Goal: Task Accomplishment & Management: Use online tool/utility

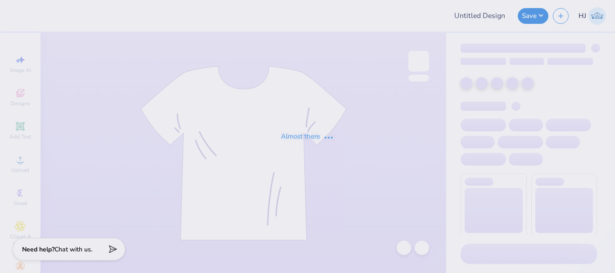
type input "PSHRS Fall Merch"
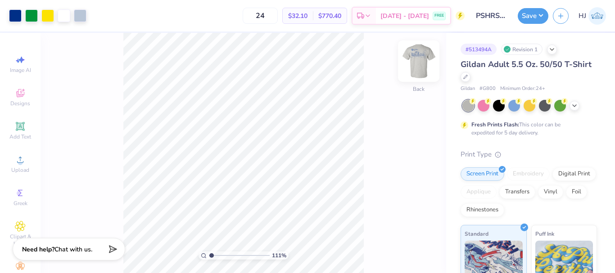
click at [411, 65] on img at bounding box center [419, 61] width 36 height 36
click at [427, 63] on img at bounding box center [419, 61] width 36 height 36
click at [417, 66] on img at bounding box center [419, 61] width 18 height 18
click at [429, 60] on img at bounding box center [419, 61] width 36 height 36
click at [20, 96] on icon at bounding box center [20, 94] width 7 height 6
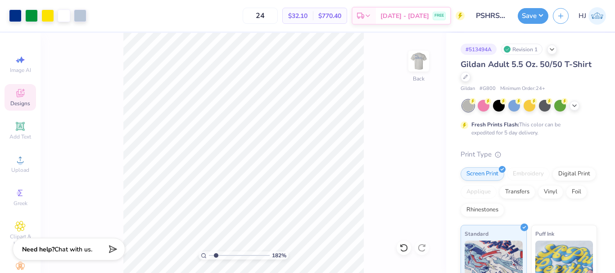
type input "1.82266588284093"
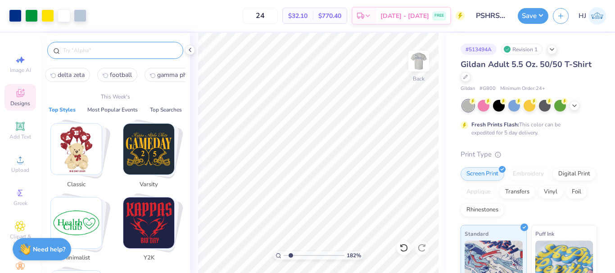
click at [107, 54] on input "text" at bounding box center [119, 50] width 115 height 9
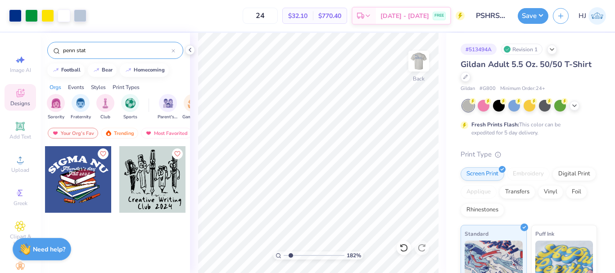
type input "penn state"
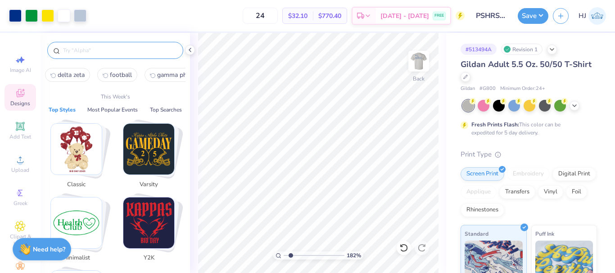
click at [91, 54] on input "text" at bounding box center [119, 50] width 115 height 9
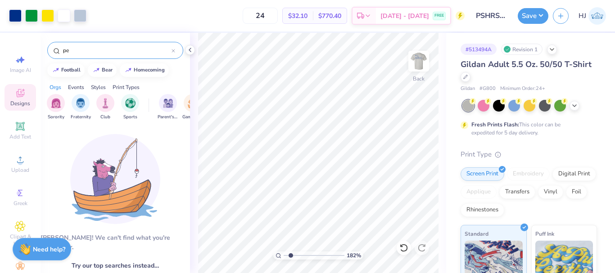
type input "p"
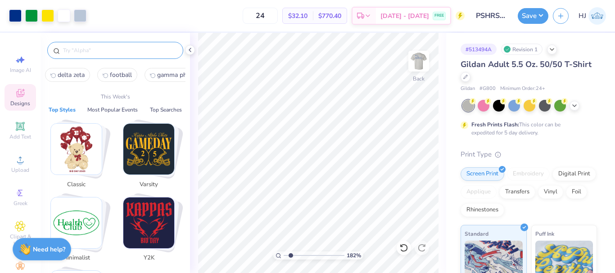
scroll to position [36, 0]
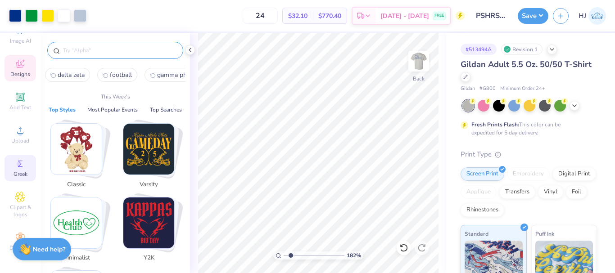
click at [21, 158] on icon at bounding box center [20, 163] width 11 height 11
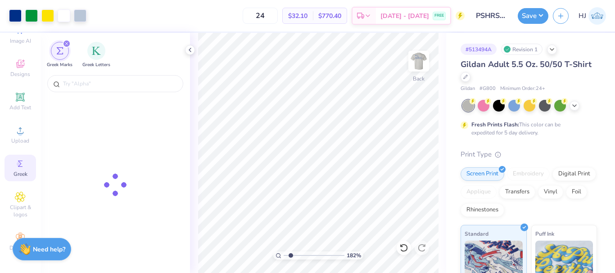
type input "1.82266588284093"
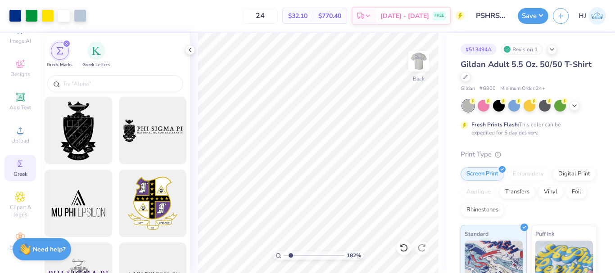
click at [96, 93] on div at bounding box center [115, 85] width 149 height 24
click at [101, 86] on input "text" at bounding box center [119, 83] width 115 height 9
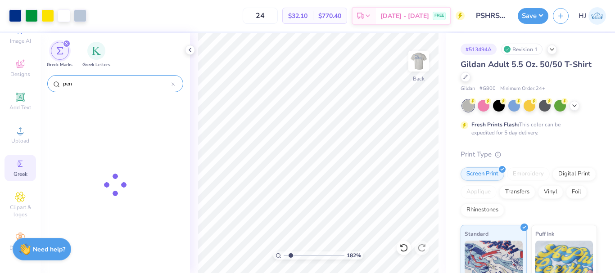
type input "penn"
type input "state"
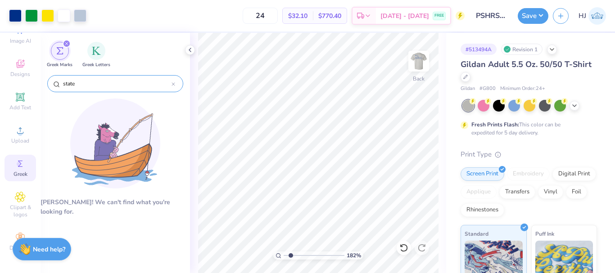
click at [101, 86] on input "state" at bounding box center [116, 83] width 109 height 9
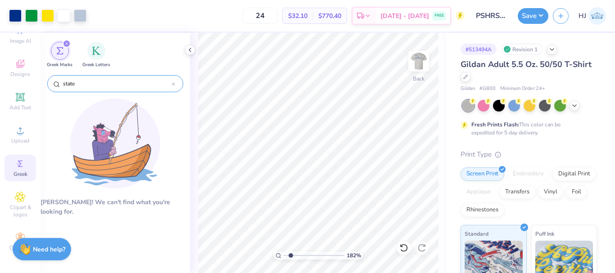
click at [101, 86] on input "state" at bounding box center [116, 83] width 109 height 9
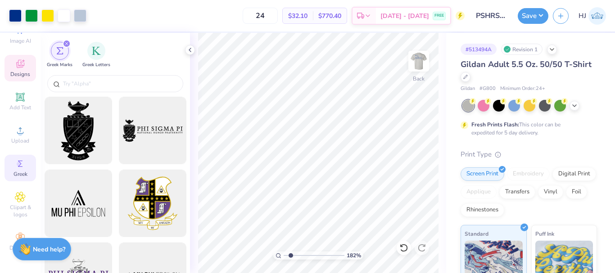
click at [16, 61] on icon at bounding box center [20, 64] width 8 height 8
type input "1.82266588284093"
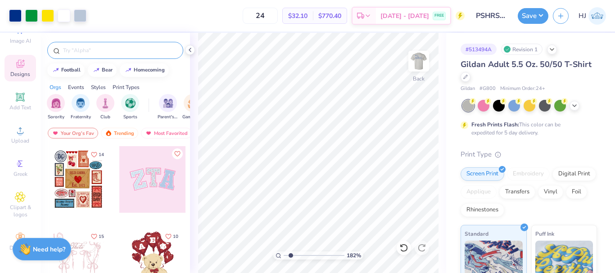
click at [103, 49] on input "text" at bounding box center [119, 50] width 115 height 9
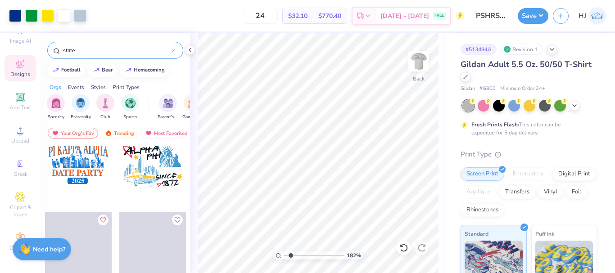
scroll to position [699, 0]
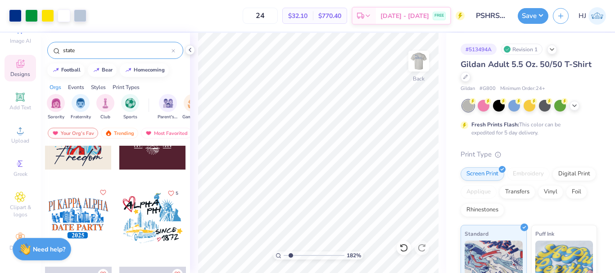
click at [111, 49] on input "state" at bounding box center [116, 50] width 109 height 9
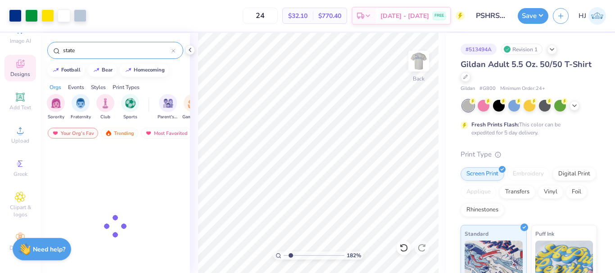
click at [111, 49] on input "state" at bounding box center [116, 50] width 109 height 9
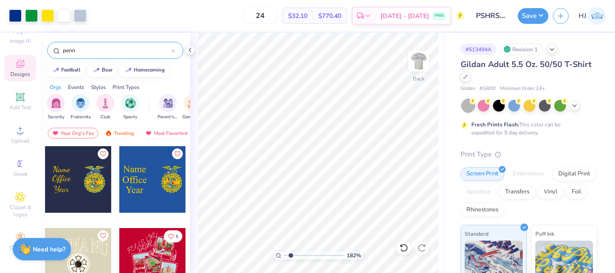
type input "penn"
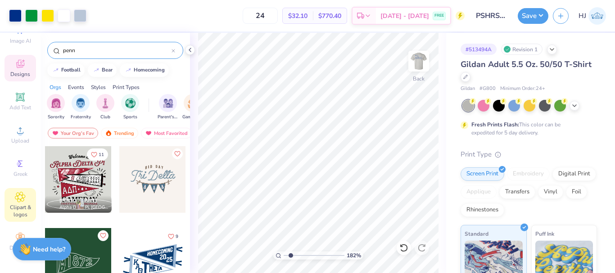
click at [18, 195] on icon at bounding box center [20, 197] width 5 height 5
type input "1.82266588284093"
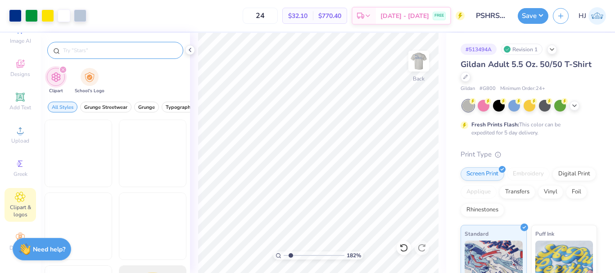
click at [108, 50] on input "text" at bounding box center [119, 50] width 115 height 9
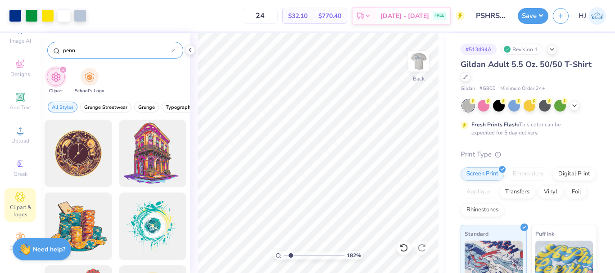
type input "penn"
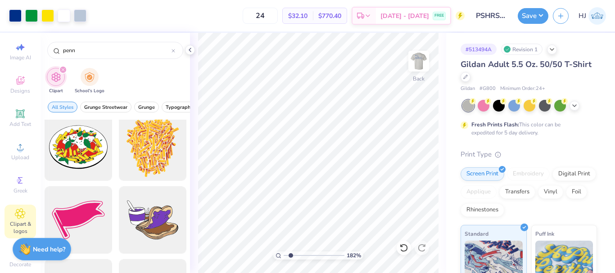
scroll to position [0, 0]
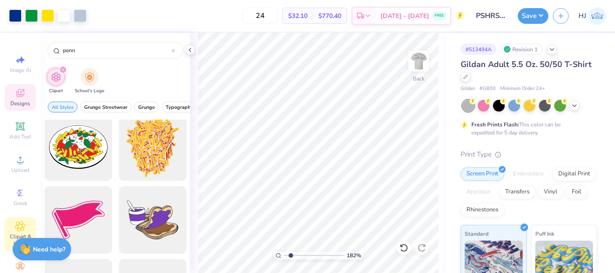
click at [19, 95] on icon at bounding box center [20, 93] width 8 height 8
type input "1.82266588284093"
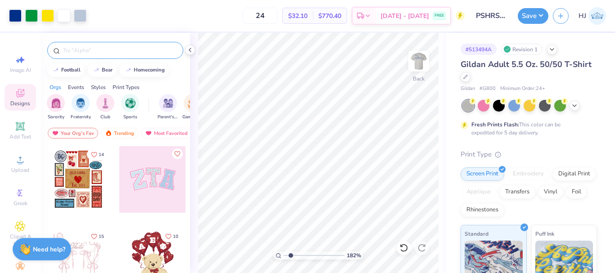
click at [87, 50] on input "text" at bounding box center [119, 50] width 115 height 9
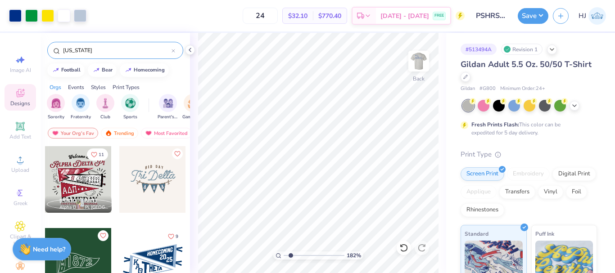
type input "pennsylvania"
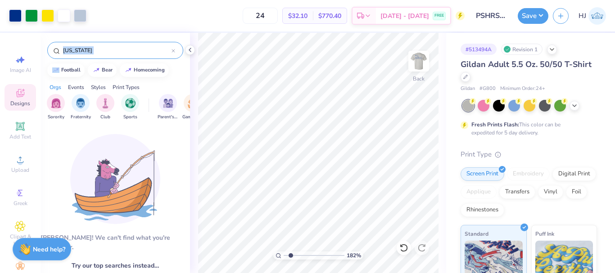
drag, startPoint x: 84, startPoint y: 44, endPoint x: 53, endPoint y: 45, distance: 31.1
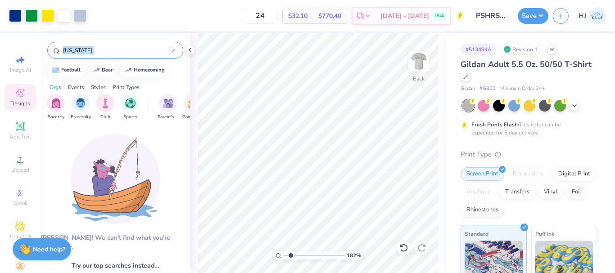
click at [53, 45] on div "pennsylvania" at bounding box center [115, 48] width 149 height 31
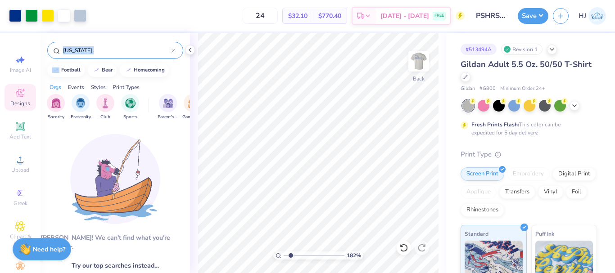
type input "1.82266588284093"
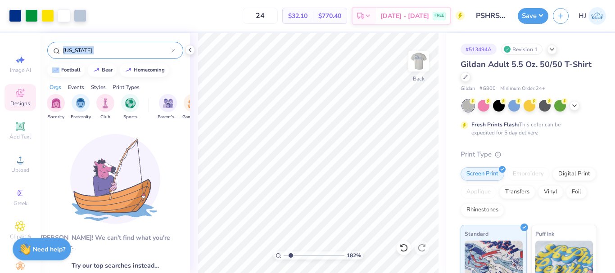
click at [91, 48] on input "pennsylvania" at bounding box center [116, 50] width 109 height 9
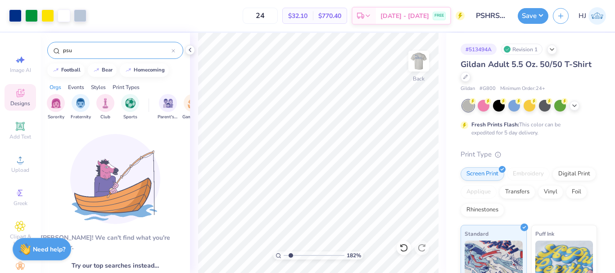
type input "psu"
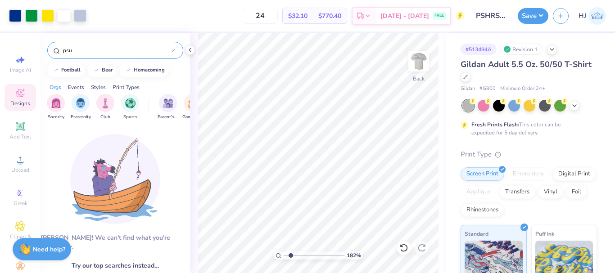
click at [92, 50] on input "psu" at bounding box center [116, 50] width 109 height 9
drag, startPoint x: 144, startPoint y: 105, endPoint x: 162, endPoint y: 105, distance: 17.6
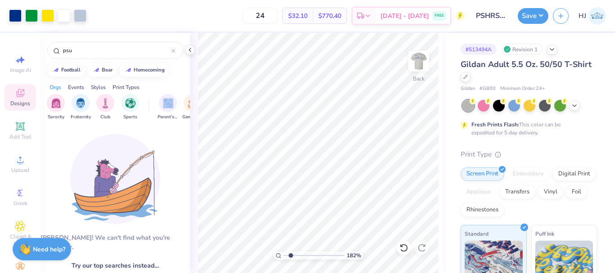
click at [157, 105] on div "Sorority Fraternity Club Sports Parent's Weekend Game Day Rush & Bid PR & Gener…" at bounding box center [115, 108] width 149 height 34
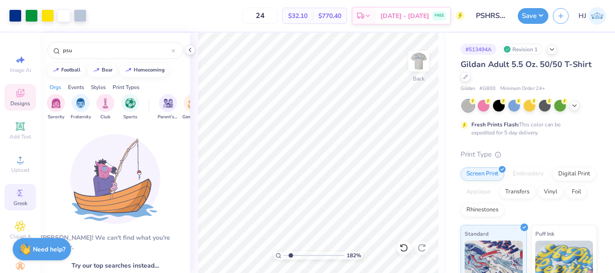
click at [15, 188] on icon at bounding box center [20, 193] width 11 height 11
type input "1.82266588284093"
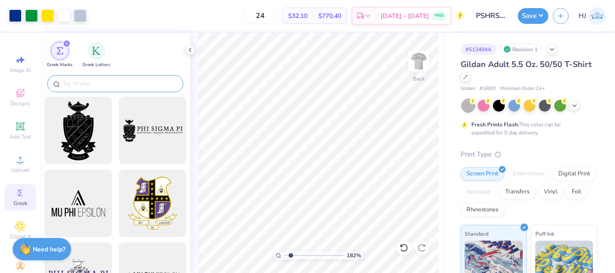
click at [90, 81] on input "text" at bounding box center [119, 83] width 115 height 9
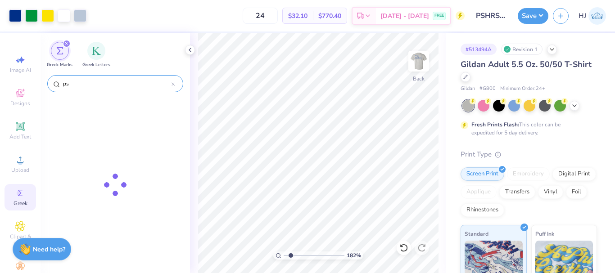
type input "p"
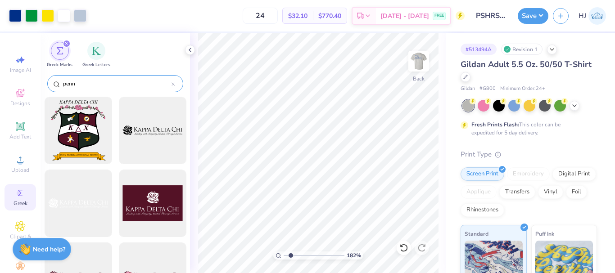
type input "penn"
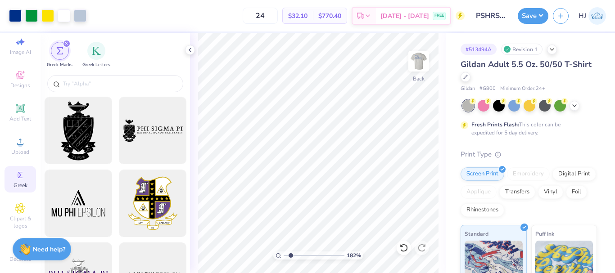
scroll to position [36, 0]
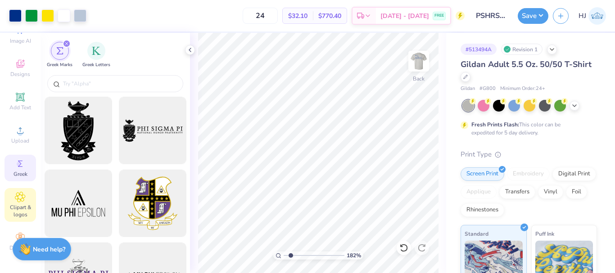
click at [18, 192] on icon at bounding box center [20, 197] width 10 height 11
type input "1.82266588284093"
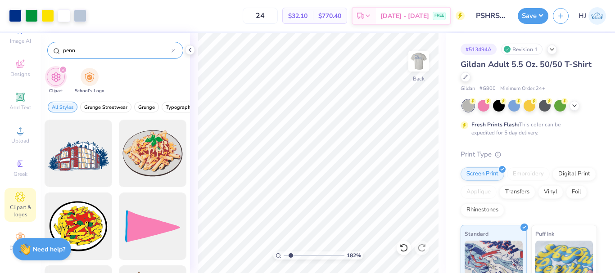
click at [104, 51] on input "penn" at bounding box center [116, 50] width 109 height 9
click at [86, 76] on img "filter for School's Logo" at bounding box center [90, 76] width 10 height 10
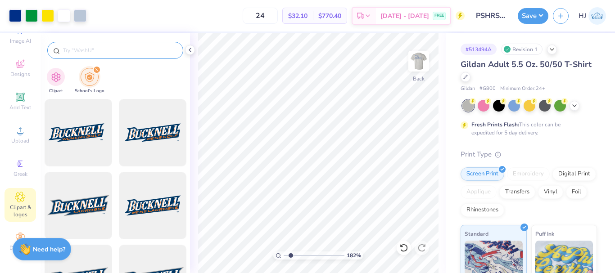
click at [115, 47] on div at bounding box center [115, 50] width 136 height 17
click at [115, 49] on input "text" at bounding box center [119, 50] width 115 height 9
paste input "penn"
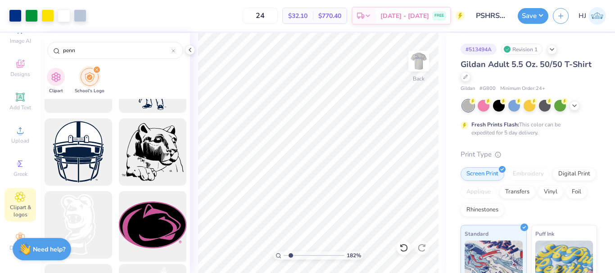
scroll to position [2160, 0]
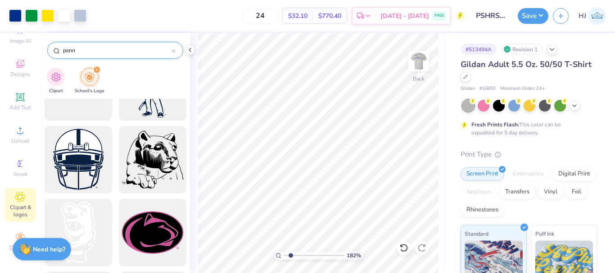
click at [104, 51] on input "penn" at bounding box center [116, 50] width 109 height 9
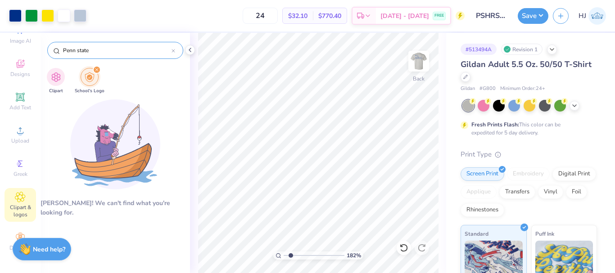
type input "Penn state"
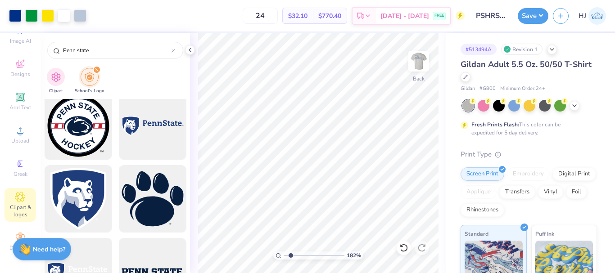
scroll to position [450, 0]
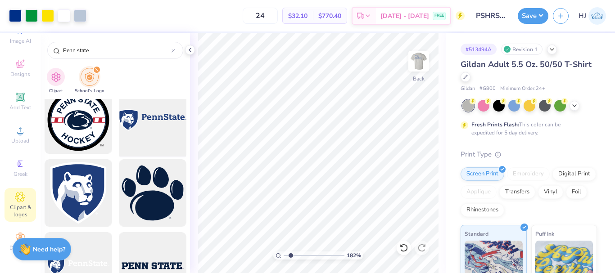
click at [153, 117] on div at bounding box center [152, 120] width 74 height 74
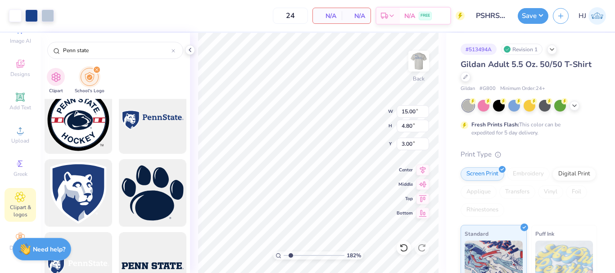
type input "1.82266588284093"
type input "8.82"
click at [412, 115] on input "15.00" at bounding box center [413, 111] width 32 height 13
type input "5"
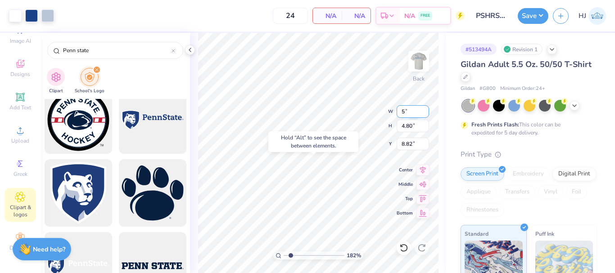
type input "1.82266588284093"
type input "5.00"
type input "1.60"
type input "10.42"
type input "1.82266588284093"
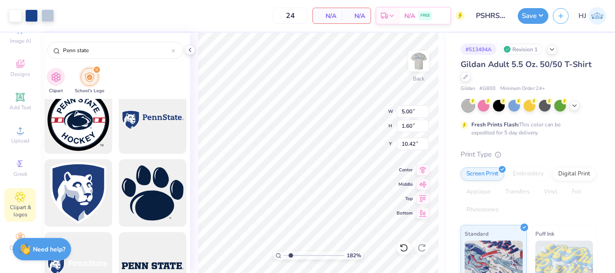
type input "11.95"
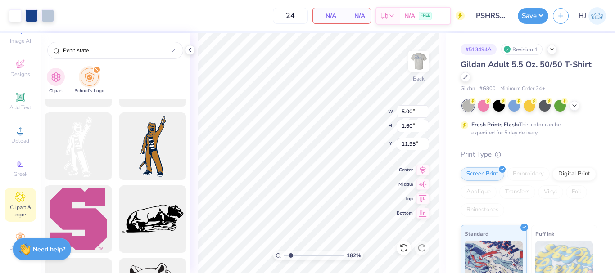
scroll to position [855, 0]
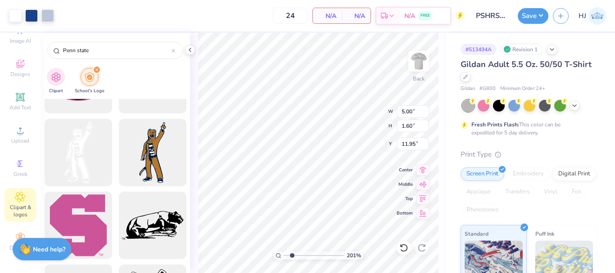
type input "2.01445811466782"
type input "12.12"
type input "2.01445811466782"
type input "2.64"
type input "2.91"
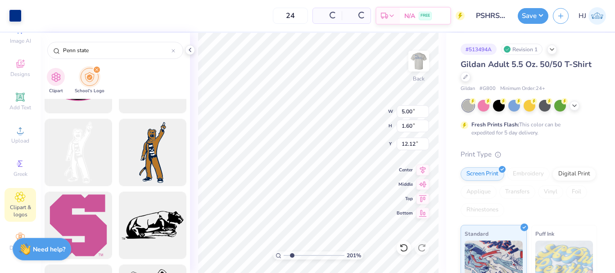
type input "3.11"
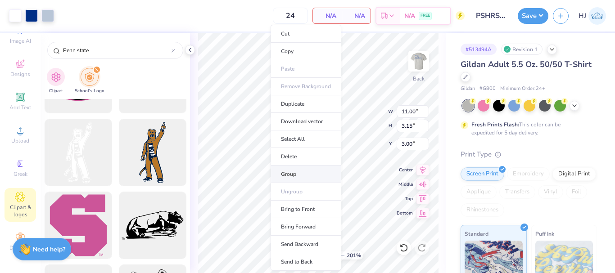
click at [301, 176] on li "Group" at bounding box center [306, 175] width 71 height 18
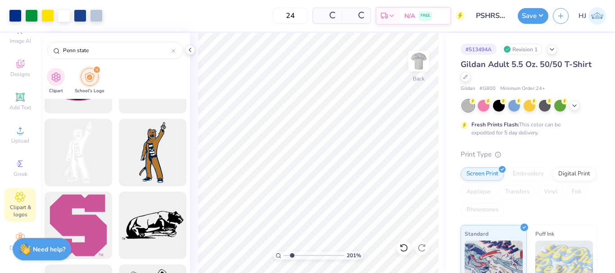
type input "2.01445811466782"
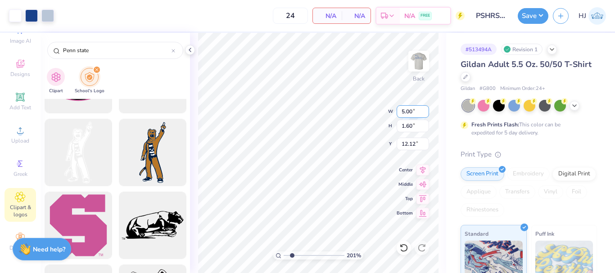
click at [417, 110] on input "5.00" at bounding box center [413, 111] width 32 height 13
type input "11"
type input "2.01445811466782"
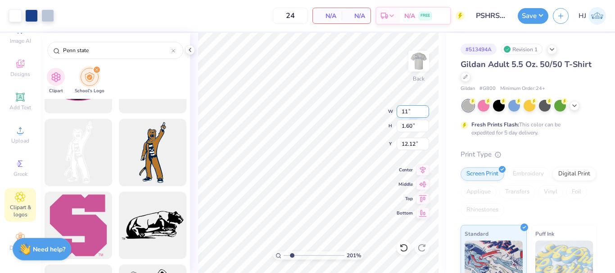
type input "11.00"
type input "3.52"
type input "11.16"
click at [421, 169] on icon at bounding box center [422, 168] width 13 height 11
type input "2.01445811466782"
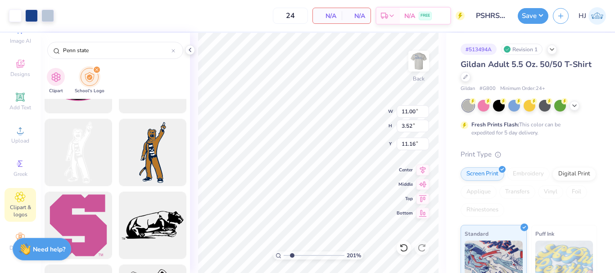
type input "3.15"
type input "3.00"
type input "2.01445811466782"
type input "3.52"
type input "11.16"
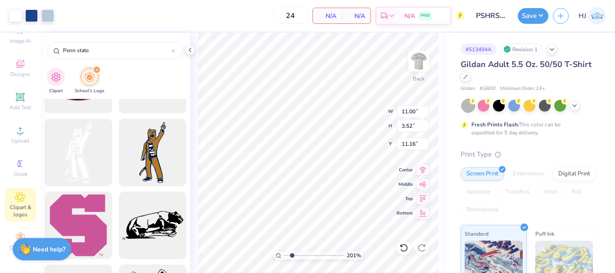
type input "2.01445811466782"
type input "3.15"
type input "3.00"
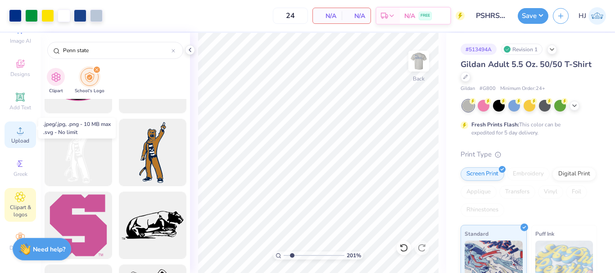
click at [16, 125] on icon at bounding box center [20, 130] width 11 height 11
click at [28, 89] on div "Add Text" at bounding box center [21, 101] width 32 height 27
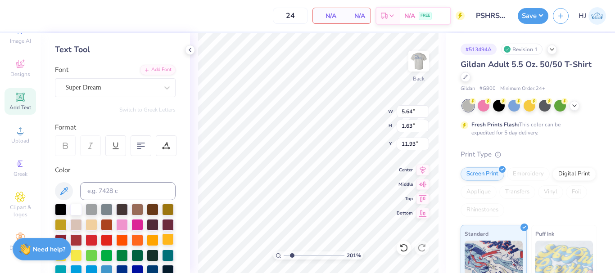
scroll to position [90, 0]
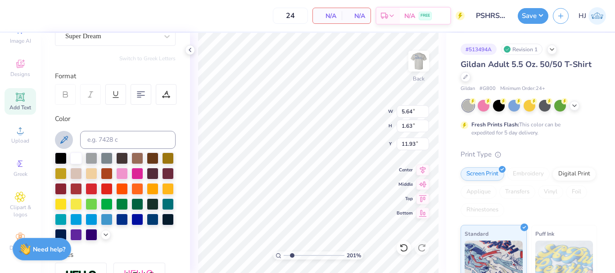
click at [65, 141] on icon at bounding box center [64, 140] width 11 height 11
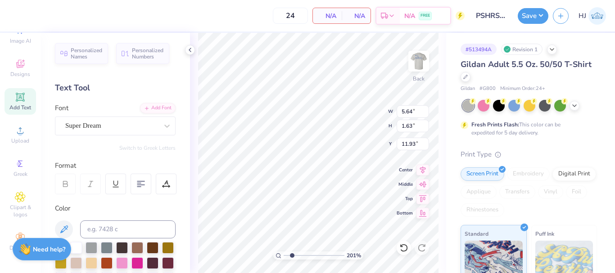
scroll to position [0, 0]
click at [156, 108] on div "Add Font" at bounding box center [158, 108] width 36 height 10
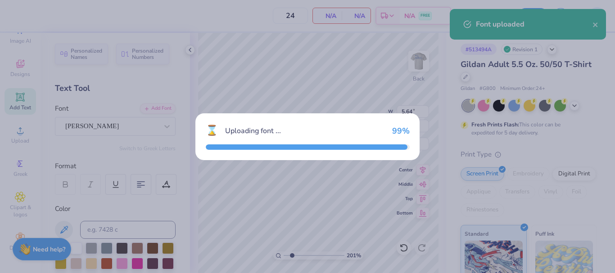
type input "2.01445811466782"
type input "5.56"
type input "1.49"
type input "12.01"
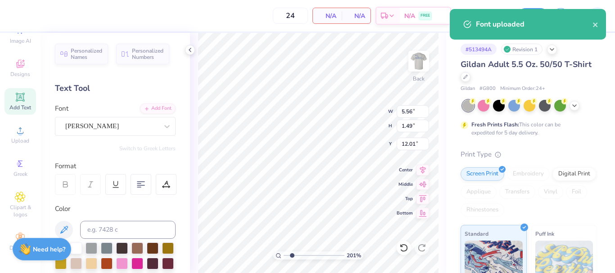
scroll to position [8, 1]
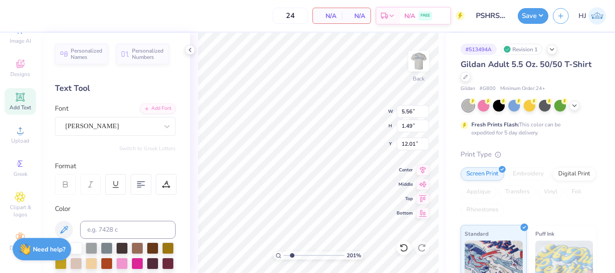
type input "2.01445811466782"
type textarea "S"
type input "2.01445811466782"
type textarea "Sc"
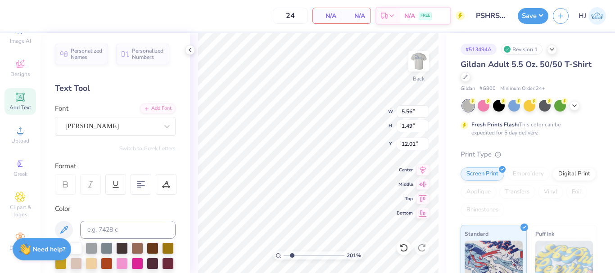
type input "2.01445811466782"
type textarea "Sch"
type input "2.01445811466782"
type textarea "Scho"
type input "2.01445811466782"
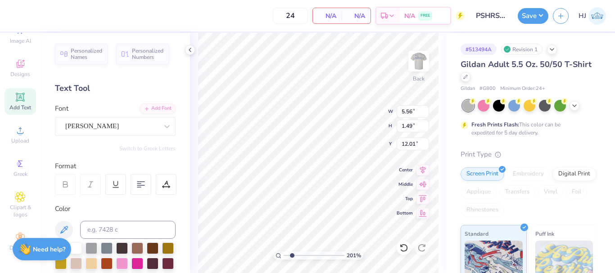
type textarea "Schoo"
type input "2.01445811466782"
type textarea "School"
type input "2.01445811466782"
type textarea "School"
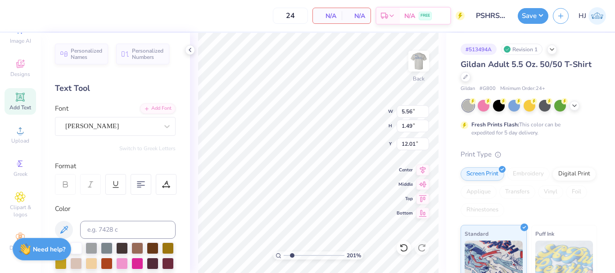
type input "2.01445811466782"
type textarea "School of"
type input "2.01445811466782"
type textarea "School of"
type input "2.01445811466782"
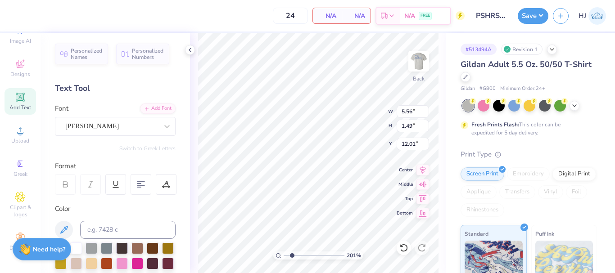
type textarea "School of h"
type input "2.01445811466782"
type textarea "School of ho"
type input "2.01445811466782"
type textarea "School of hos"
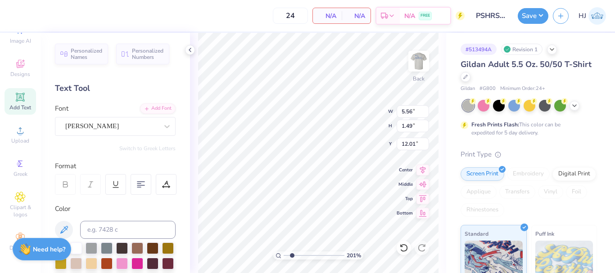
scroll to position [8, 3]
type input "2.01445811466782"
type textarea "School of hosp"
type input "2.01445811466782"
type textarea "School of hospi"
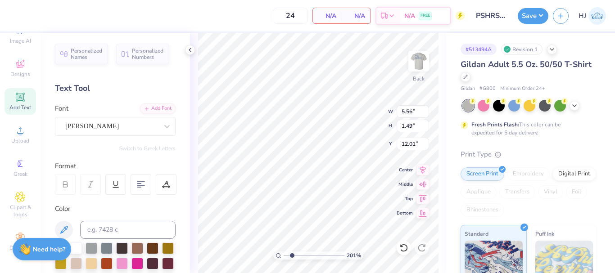
type input "2.01445811466782"
type textarea "School of hospit"
type input "2.01445811466782"
type textarea "School of hospita"
type input "2.01445811466782"
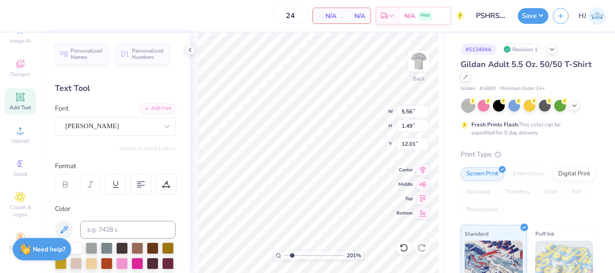
type textarea "School of hospital"
type input "2.01445811466782"
type textarea "School of hospitali"
type input "2.01445811466782"
type textarea "School of hospitalit"
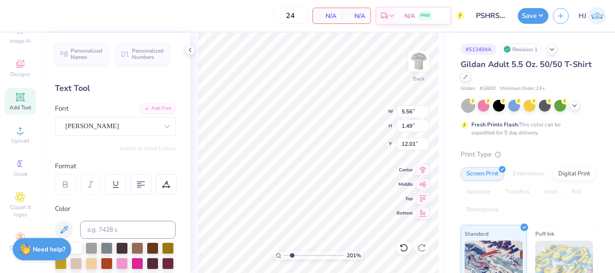
type input "2.01445811466782"
type textarea "School of hospitality"
type input "2.01445811466782"
type textarea "School of hospitality"
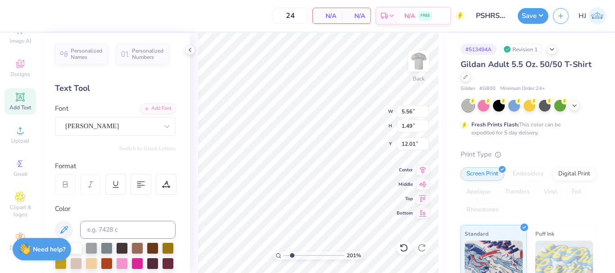
type input "2.01445811466782"
type textarea "School of hospitality M"
type input "2.01445811466782"
type textarea "School of hospitality Ma"
type input "2.01445811466782"
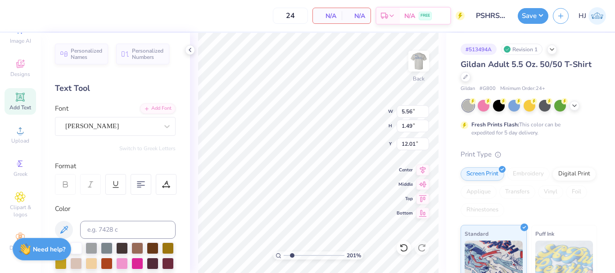
type textarea "School of hospitality Mana"
type input "2.01445811466782"
type textarea "School of hospitality Manag"
type input "2.01445811466782"
type textarea "School of hospitality Manage"
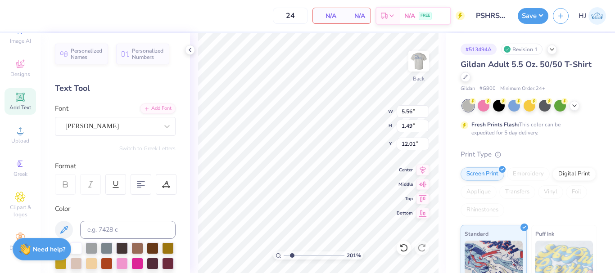
type input "2.01445811466782"
type textarea "School of hospitality Manageme"
type input "2.01445811466782"
type textarea "School of hospitality Management"
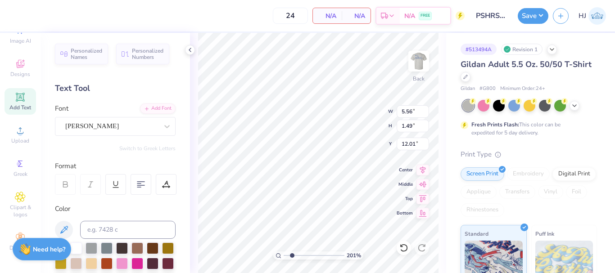
type input "2.01445811466782"
type textarea "School of hospitality Management"
type input "2.01445811466782"
type input "15.54"
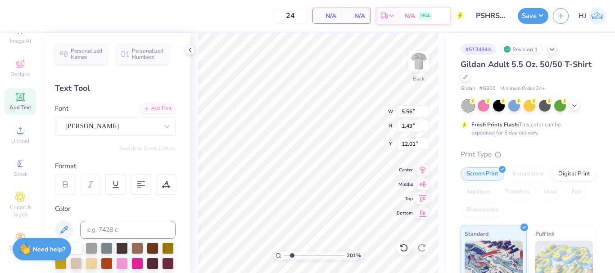
type input "0.97"
type input "12.26"
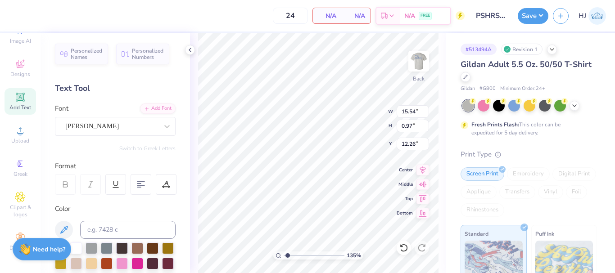
type input "1.35006143669128"
type input "9.33"
type input "0.58"
type input "12.65"
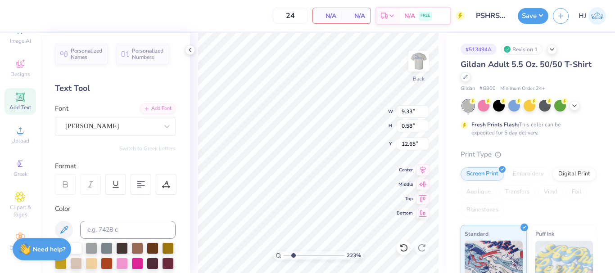
type input "2.22643191709162"
type input "12.92"
type input "2.22643191709162"
type input "11.00"
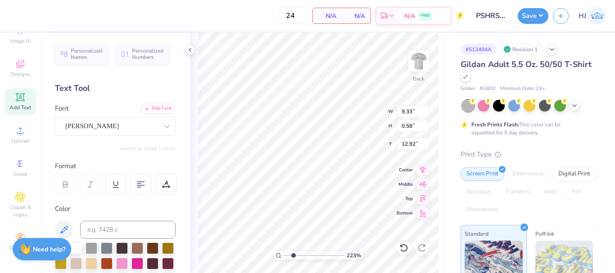
type input "3.52"
type input "11.16"
type input "2.22643191709162"
type input "9.33"
type input "0.58"
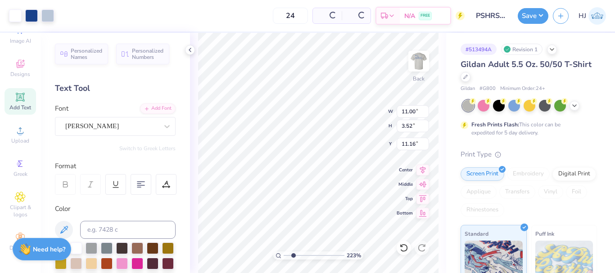
type input "12.92"
type input "2.22643191709162"
type textarea "School of ospitality Management"
type input "2.22643191709162"
type textarea "School of Hospitality Management"
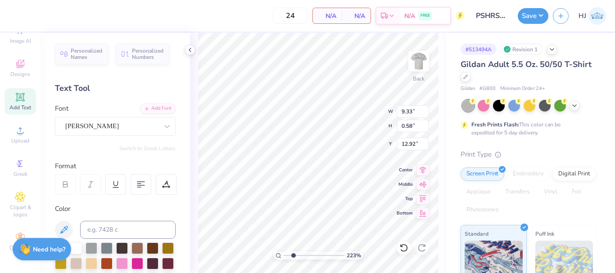
type input "2.22643191709162"
type input "11.00"
type input "3.52"
type input "11.16"
type input "2.22643191709162"
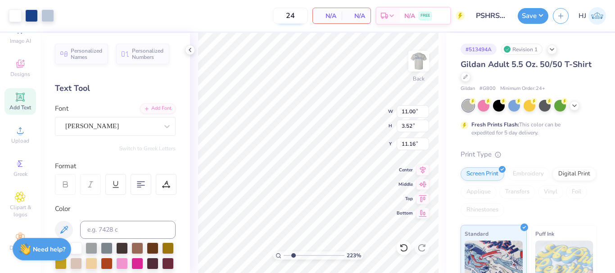
type input "9.42"
type input "0.58"
type input "12.92"
click at [90, 128] on div "Alice" at bounding box center [111, 126] width 95 height 14
type input "2.22643191709162"
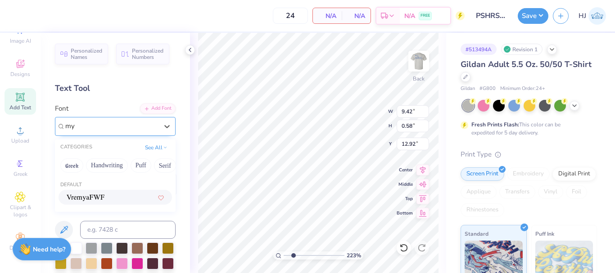
type input "m"
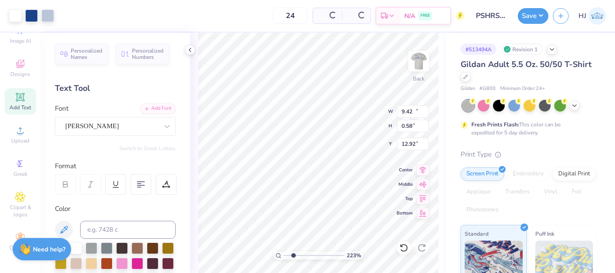
type input "2.22643191709162"
type input "11.00"
type input "3.52"
type input "11.16"
click at [347, 122] on div "223 % Back W 11.00 11.00 " H 3.52 3.52 " Y 11.16 11.16 " Center Middle Top Bott…" at bounding box center [318, 153] width 256 height 240
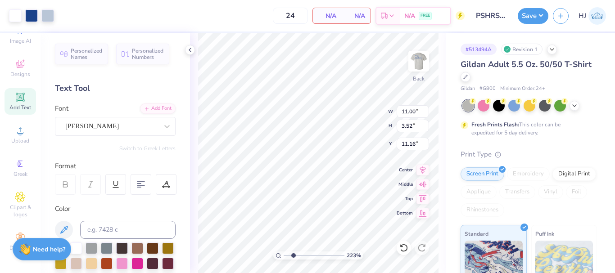
type input "2.22643191709162"
type input "9.42"
type input "0.58"
type input "12.92"
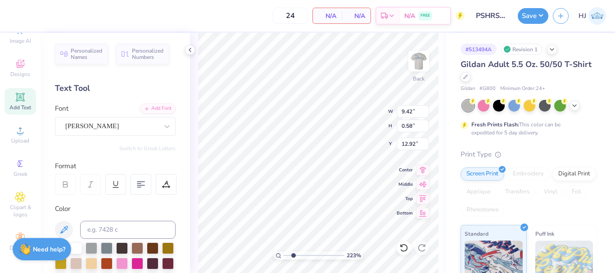
type input "2.22643191709162"
type textarea "School of Hospitality Management"
type input "2.22643191709162"
type input "5.70"
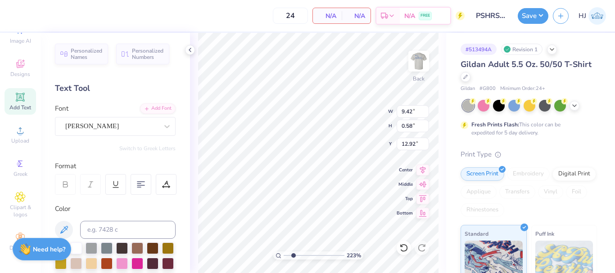
type input "1.33"
type input "12.55"
click at [142, 182] on 376 at bounding box center [140, 182] width 7 height 0
click at [141, 188] on icon at bounding box center [141, 184] width 8 height 8
type input "2.22643191709162"
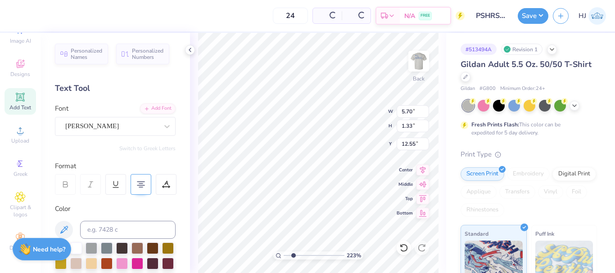
type input "5.81"
click at [141, 187] on icon at bounding box center [141, 184] width 8 height 8
type input "2.22643191709162"
type input "5.70"
click at [143, 185] on icon at bounding box center [141, 184] width 8 height 8
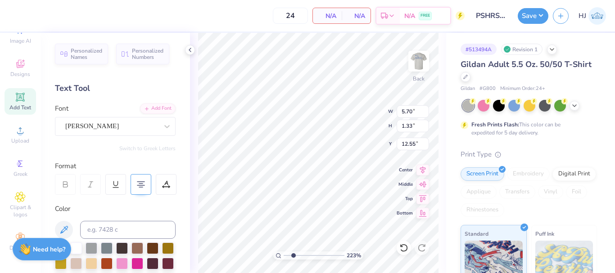
click at [140, 188] on icon at bounding box center [141, 184] width 8 height 8
type input "2.22643191709162"
type input "5.81"
click at [140, 184] on icon at bounding box center [141, 184] width 8 height 8
type input "2.22643191709162"
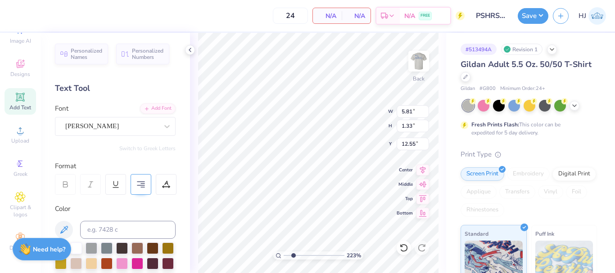
type input "5.70"
click at [166, 185] on icon at bounding box center [166, 184] width 8 height 8
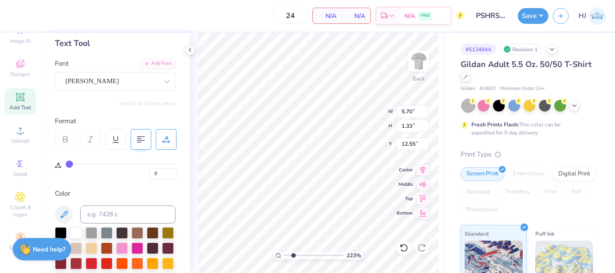
scroll to position [0, 0]
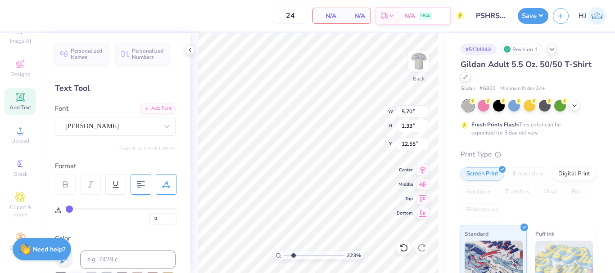
click at [166, 185] on icon at bounding box center [166, 184] width 8 height 8
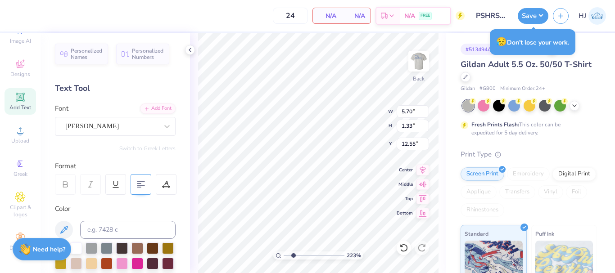
type input "2.22643191709162"
type input "13.12"
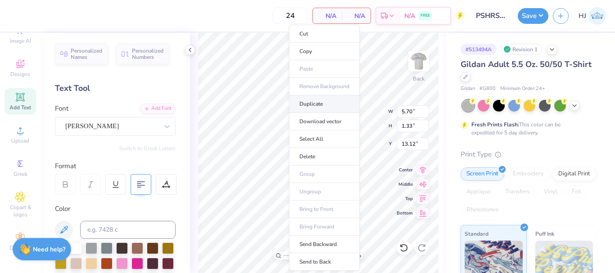
click at [316, 101] on li "Duplicate" at bounding box center [324, 104] width 71 height 18
type input "2.22643191709162"
type input "14.12"
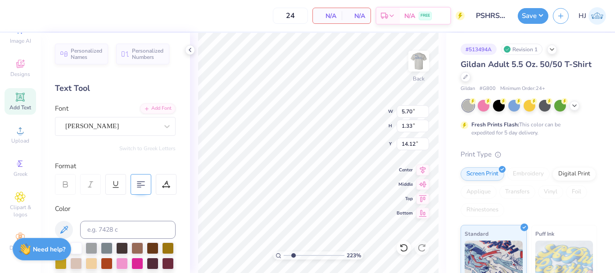
type input "2.22643191709162"
type input "14.68"
type input "2.22643191709162"
type textarea "H"
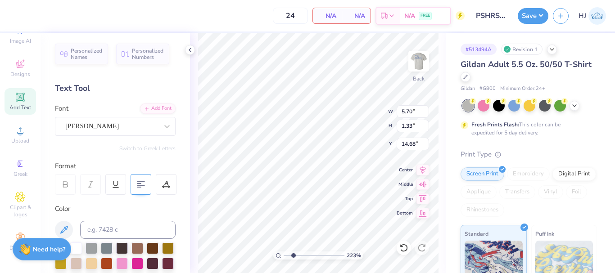
type input "2.22643191709162"
type textarea "Ho"
type input "2.22643191709162"
type textarea "Hot"
type input "2.22643191709162"
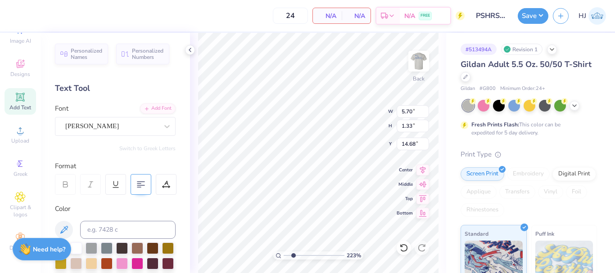
type textarea "Hote"
type input "2.22643191709162"
type textarea "Hotel"
type input "2.22643191709162"
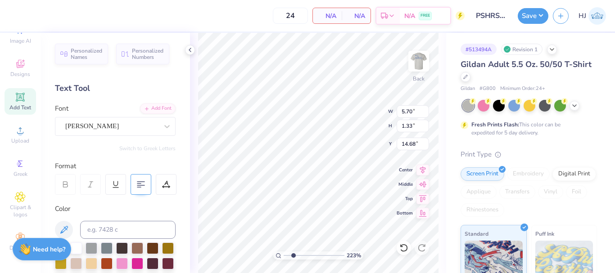
type textarea "Hotel"
type input "2.22643191709162"
type textarea "Hotel A"
type input "2.22643191709162"
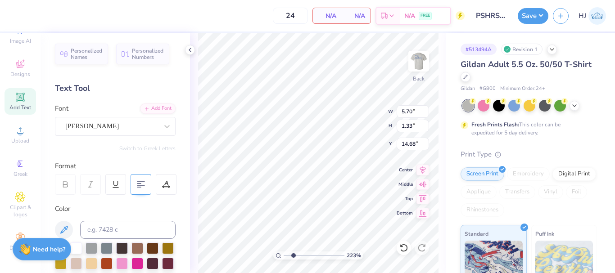
type textarea "Hotel"
type input "2.22643191709162"
type textarea "Hotel &"
type input "2.22643191709162"
type textarea "Hotel &"
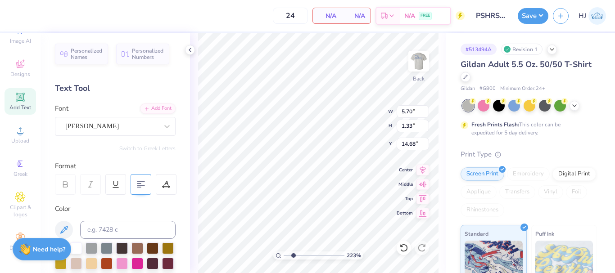
type input "2.22643191709162"
type textarea "Hotel & R"
type input "2.22643191709162"
type textarea "Hotel & Re"
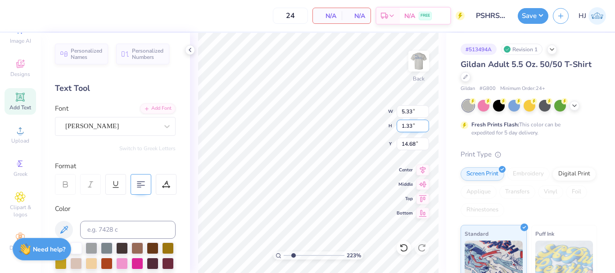
click at [408, 126] on input "1.33" at bounding box center [413, 126] width 32 height 13
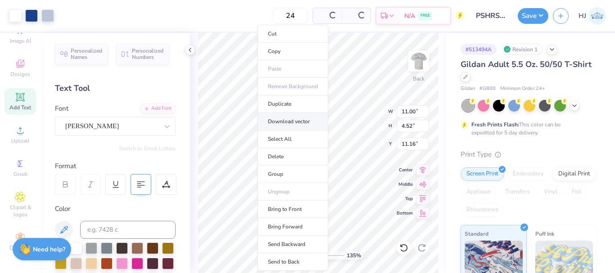
click at [298, 121] on li "Download vector" at bounding box center [292, 122] width 71 height 18
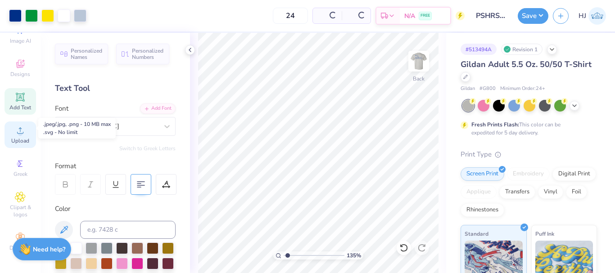
click at [18, 131] on circle at bounding box center [20, 133] width 5 height 5
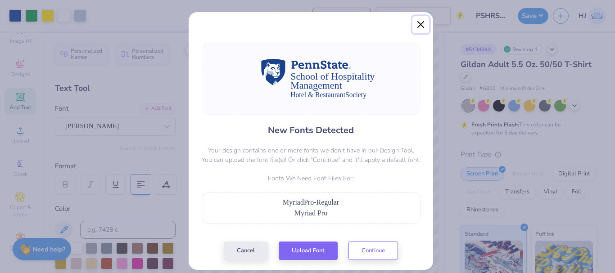
click at [419, 23] on button "Close" at bounding box center [420, 24] width 17 height 17
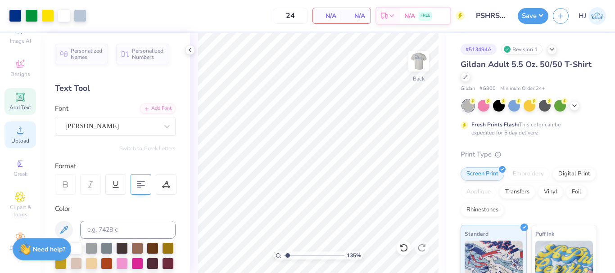
click at [14, 137] on span "Upload" at bounding box center [20, 140] width 18 height 7
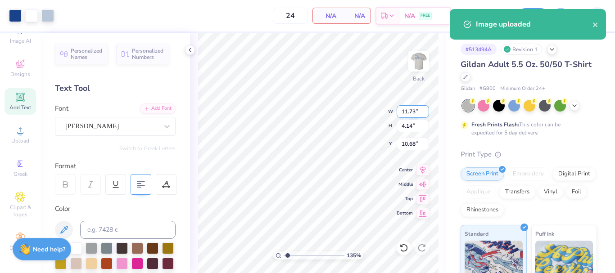
click at [418, 111] on input "11.73" at bounding box center [413, 111] width 32 height 13
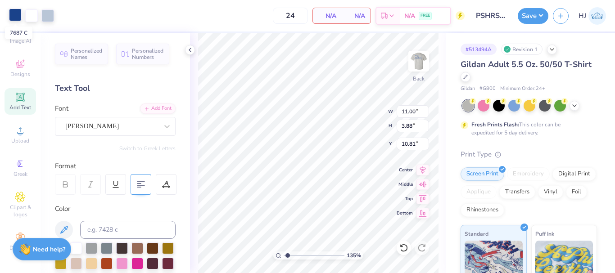
click at [11, 14] on div at bounding box center [15, 15] width 13 height 13
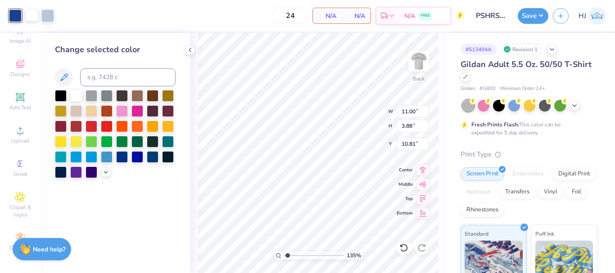
click at [29, 15] on div at bounding box center [31, 15] width 13 height 13
click at [45, 15] on div at bounding box center [47, 15] width 13 height 13
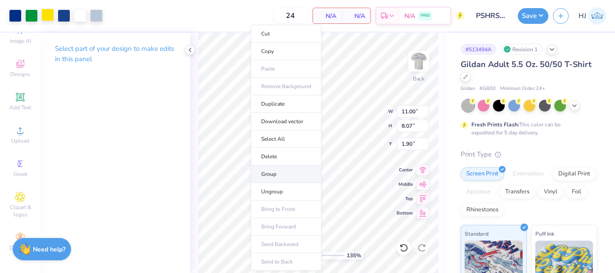
click at [275, 171] on li "Group" at bounding box center [286, 175] width 71 height 18
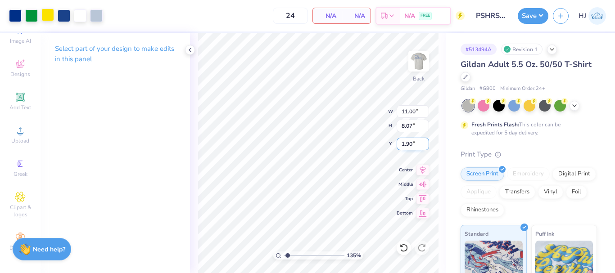
click at [416, 140] on input "1.90" at bounding box center [413, 144] width 32 height 13
click at [406, 143] on input "1.90" at bounding box center [413, 144] width 32 height 13
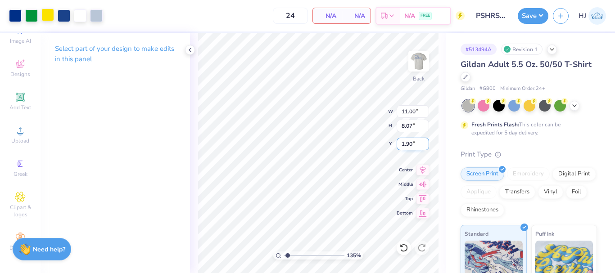
click at [406, 143] on input "1.90" at bounding box center [413, 144] width 32 height 13
click at [96, 14] on div at bounding box center [96, 15] width 13 height 13
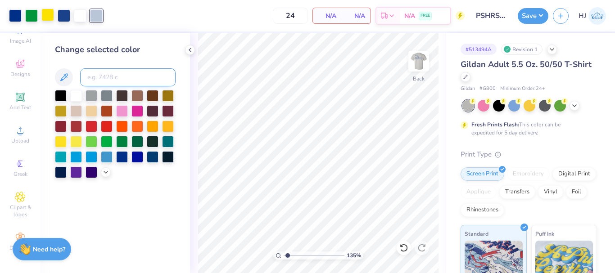
click at [113, 80] on input at bounding box center [127, 77] width 95 height 18
click at [137, 14] on div "24 N/A Per Item N/A Total Est. Delivery N/A FREE" at bounding box center [285, 16] width 357 height 32
click at [14, 14] on div at bounding box center [15, 15] width 13 height 13
click at [105, 79] on input at bounding box center [127, 77] width 95 height 18
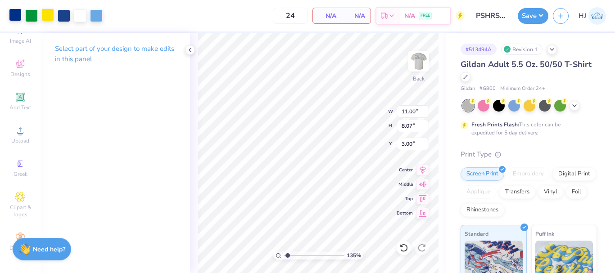
click at [9, 17] on div at bounding box center [15, 15] width 13 height 13
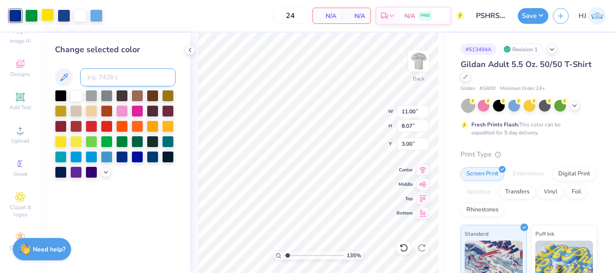
click at [111, 76] on input at bounding box center [127, 77] width 95 height 18
click at [63, 11] on div at bounding box center [64, 15] width 13 height 13
click at [114, 69] on input at bounding box center [127, 77] width 95 height 18
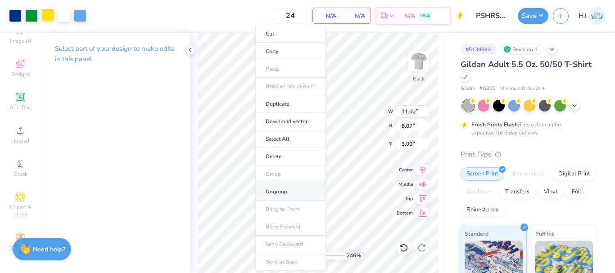
click at [283, 193] on li "Ungroup" at bounding box center [290, 192] width 71 height 18
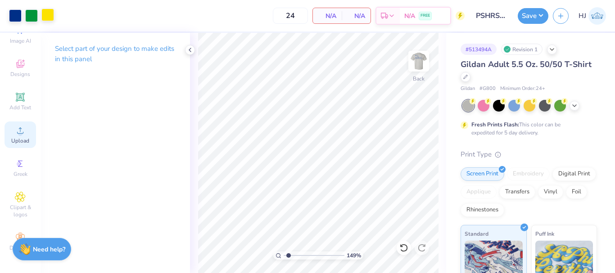
click at [17, 127] on icon at bounding box center [20, 130] width 6 height 6
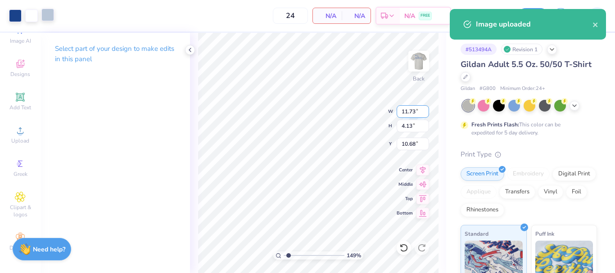
click at [414, 111] on input "11.73" at bounding box center [413, 111] width 32 height 13
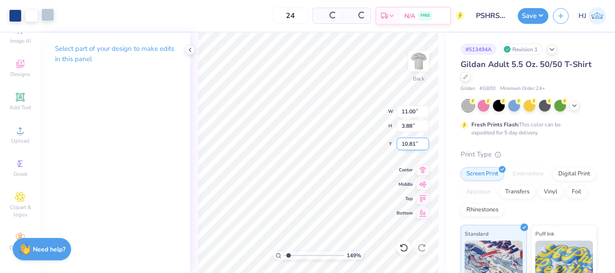
click at [412, 145] on input "10.81" at bounding box center [413, 144] width 32 height 13
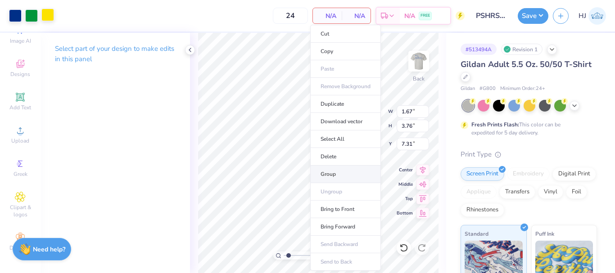
click at [332, 171] on li "Group" at bounding box center [345, 175] width 71 height 18
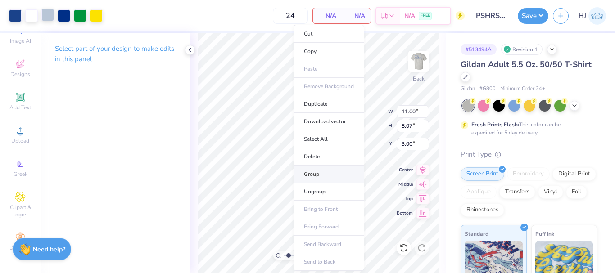
click at [316, 176] on li "Group" at bounding box center [328, 175] width 71 height 18
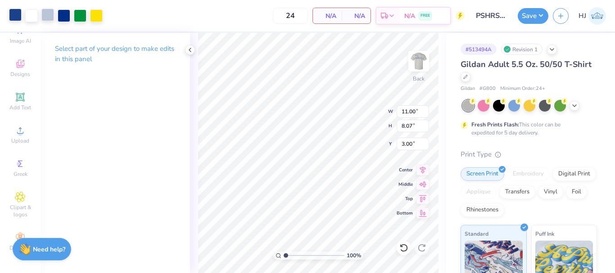
click at [14, 12] on div at bounding box center [15, 15] width 13 height 13
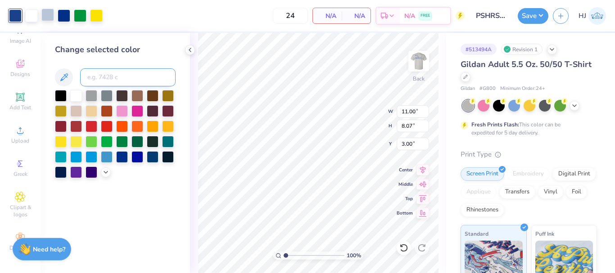
click at [103, 74] on input at bounding box center [127, 77] width 95 height 18
click at [49, 14] on div at bounding box center [47, 15] width 13 height 13
click at [109, 76] on input at bounding box center [127, 77] width 95 height 18
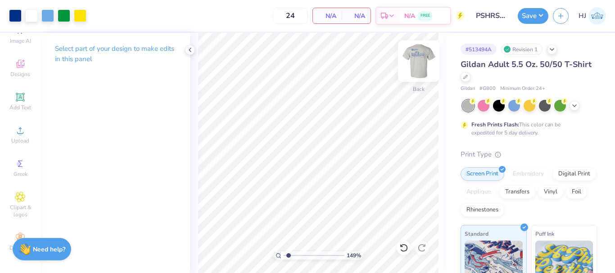
click at [420, 63] on img at bounding box center [419, 61] width 36 height 36
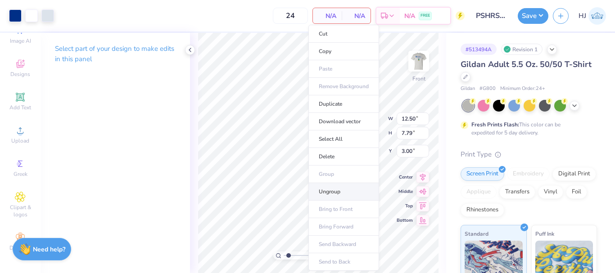
click at [334, 194] on li "Ungroup" at bounding box center [343, 192] width 71 height 18
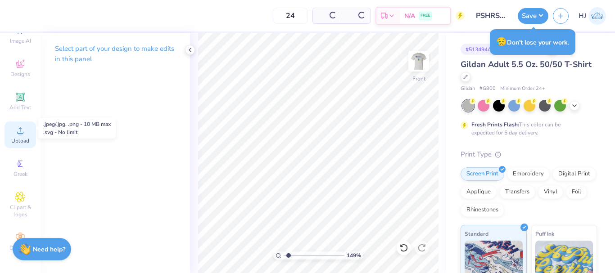
click at [18, 127] on icon at bounding box center [20, 130] width 6 height 6
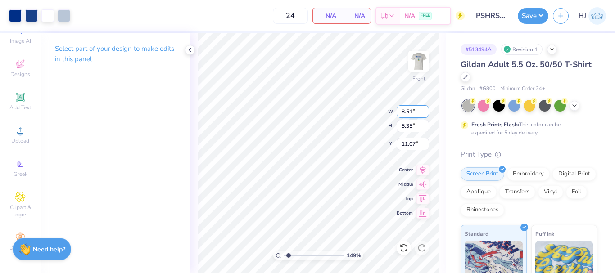
click at [413, 112] on input "8.51" at bounding box center [413, 111] width 32 height 13
click at [416, 144] on input "9.82" at bounding box center [413, 144] width 32 height 13
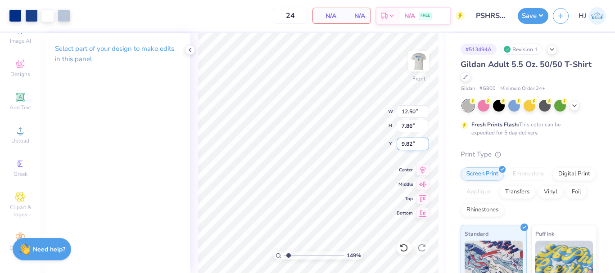
click at [416, 144] on input "9.82" at bounding box center [413, 144] width 32 height 13
click at [34, 14] on div at bounding box center [31, 15] width 13 height 13
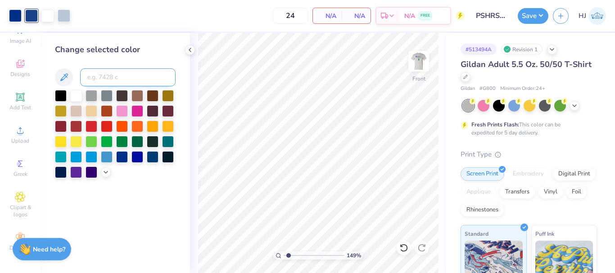
click at [118, 81] on input at bounding box center [127, 77] width 95 height 18
click at [48, 16] on div at bounding box center [47, 15] width 13 height 13
click at [52, 14] on div at bounding box center [47, 15] width 13 height 13
click at [117, 78] on input at bounding box center [127, 77] width 95 height 18
click at [172, 195] on div "Change selected color" at bounding box center [115, 153] width 149 height 240
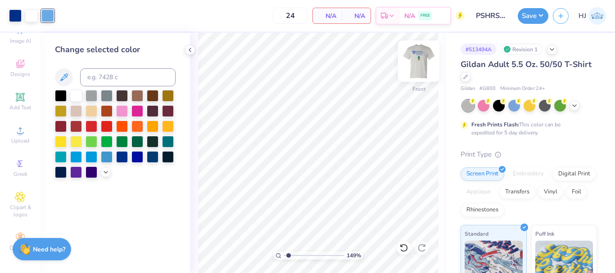
click at [422, 59] on img at bounding box center [419, 61] width 36 height 36
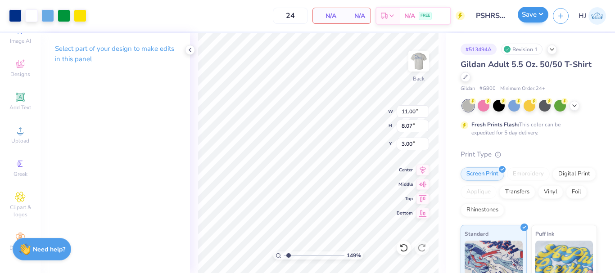
click at [538, 17] on button "Save" at bounding box center [533, 15] width 31 height 16
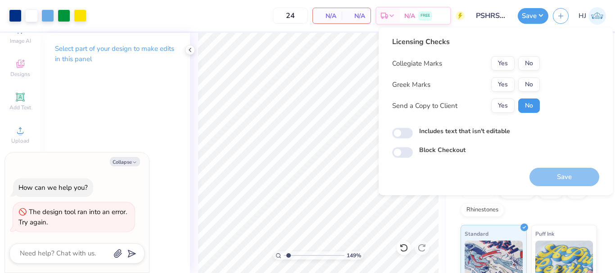
click at [536, 107] on button "No" at bounding box center [529, 106] width 22 height 14
click at [524, 84] on button "No" at bounding box center [529, 84] width 22 height 14
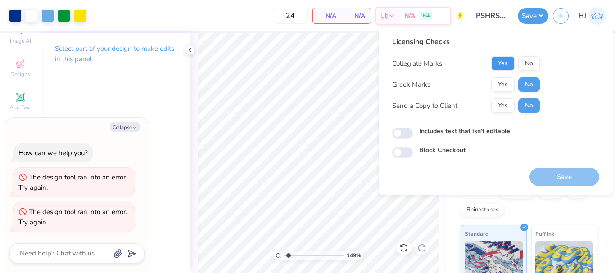
click at [498, 62] on button "Yes" at bounding box center [502, 63] width 23 height 14
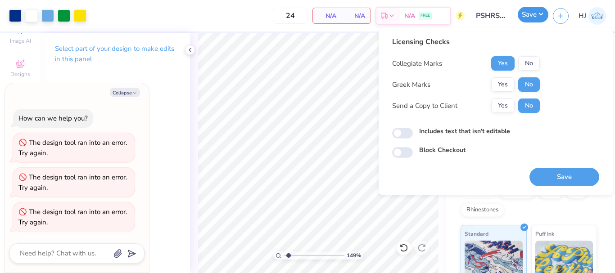
click at [540, 18] on button "Save" at bounding box center [533, 15] width 31 height 16
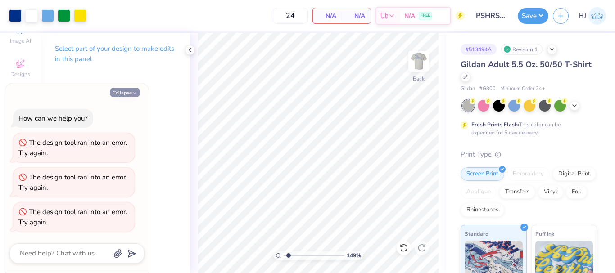
click at [128, 93] on button "Collapse" at bounding box center [125, 92] width 30 height 9
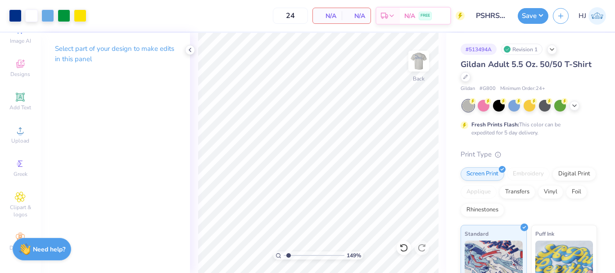
drag, startPoint x: 417, startPoint y: 56, endPoint x: 472, endPoint y: 104, distance: 73.4
click at [417, 56] on img at bounding box center [419, 61] width 18 height 18
click at [540, 13] on button "Save" at bounding box center [533, 15] width 31 height 16
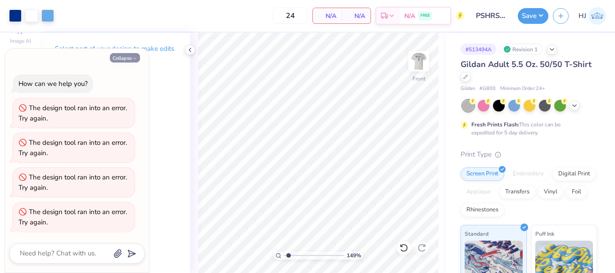
click at [127, 59] on button "Collapse" at bounding box center [125, 57] width 30 height 9
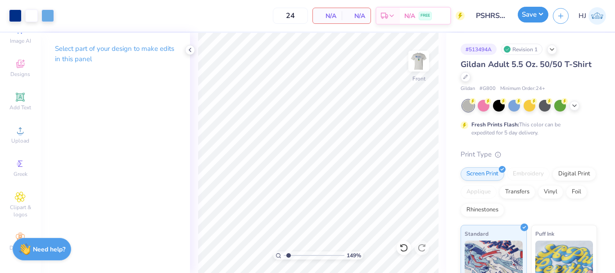
click at [531, 15] on button "Save" at bounding box center [533, 15] width 31 height 16
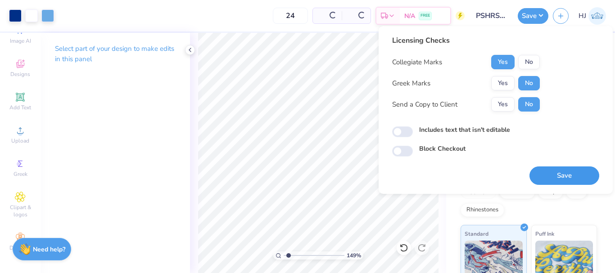
click at [553, 177] on button "Save" at bounding box center [564, 176] width 70 height 18
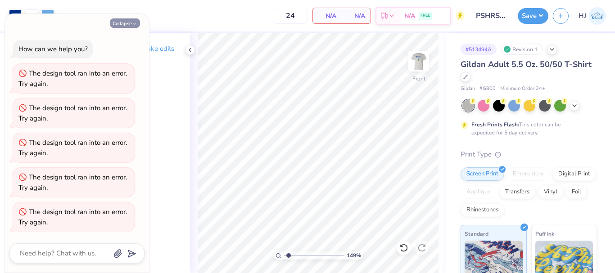
click at [129, 23] on button "Collapse" at bounding box center [125, 22] width 30 height 9
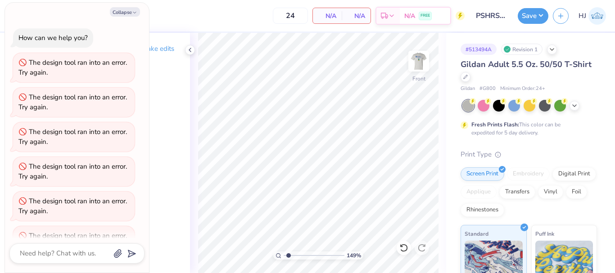
scroll to position [24, 0]
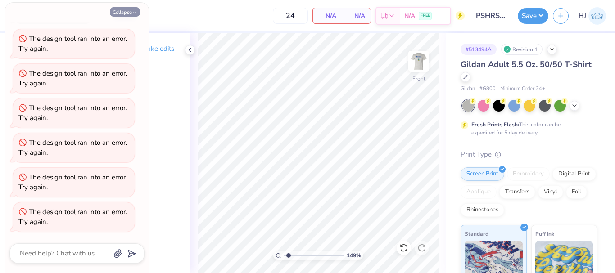
click at [129, 16] on button "Collapse" at bounding box center [125, 11] width 30 height 9
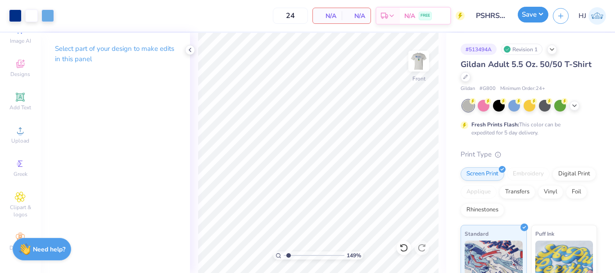
click at [542, 13] on button "Save" at bounding box center [533, 15] width 31 height 16
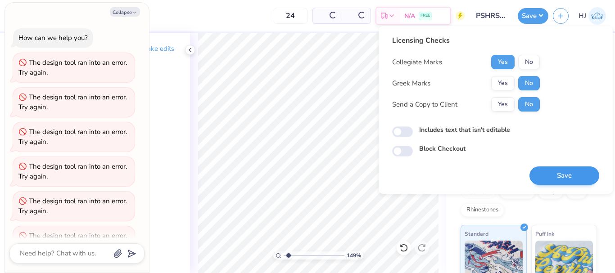
scroll to position [59, 0]
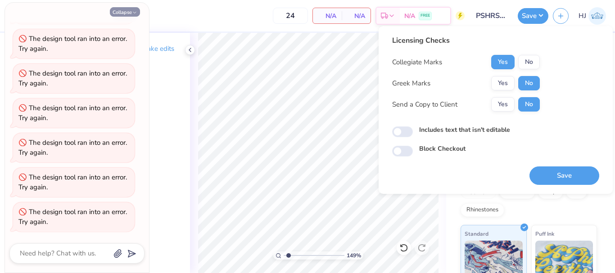
click at [125, 9] on button "Collapse" at bounding box center [125, 11] width 30 height 9
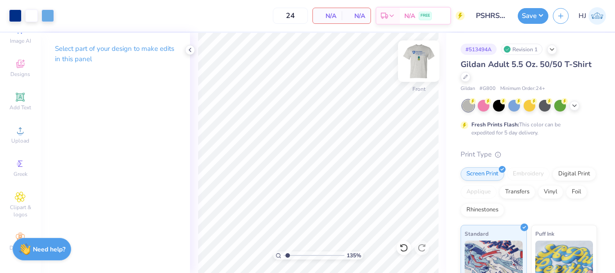
click at [424, 56] on img at bounding box center [419, 61] width 36 height 36
click at [416, 68] on img at bounding box center [419, 61] width 36 height 36
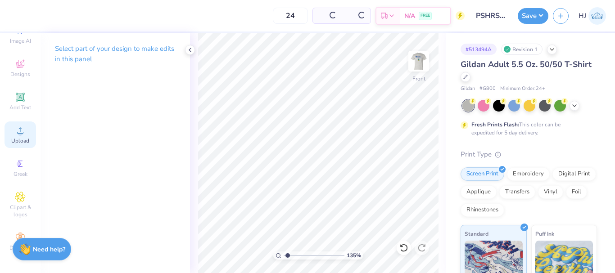
click at [18, 125] on icon at bounding box center [20, 130] width 11 height 11
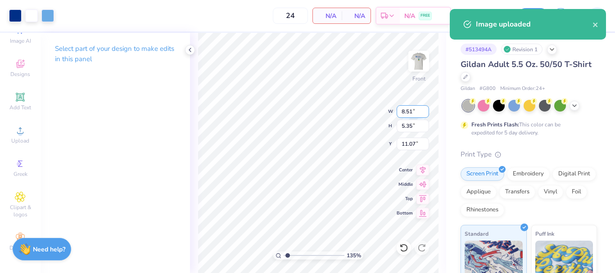
click at [418, 112] on input "8.51" at bounding box center [413, 111] width 32 height 13
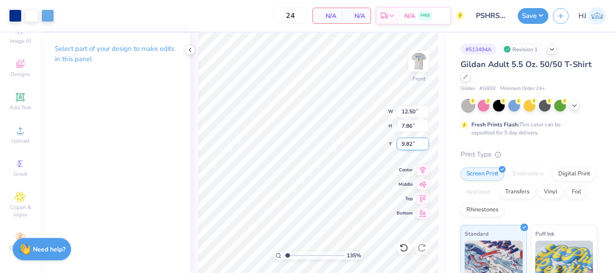
click at [416, 140] on input "9.82" at bounding box center [413, 144] width 32 height 13
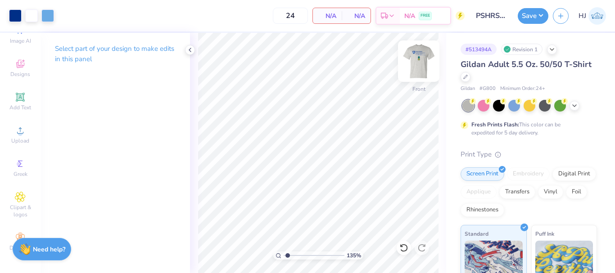
click at [424, 63] on img at bounding box center [419, 61] width 36 height 36
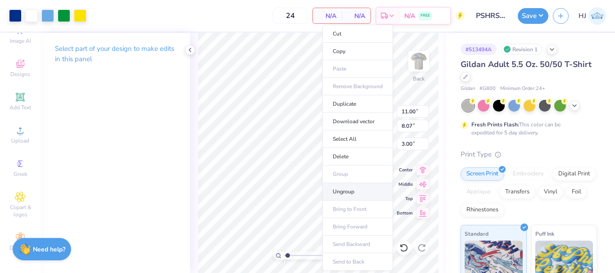
click at [350, 191] on li "Ungroup" at bounding box center [357, 192] width 71 height 18
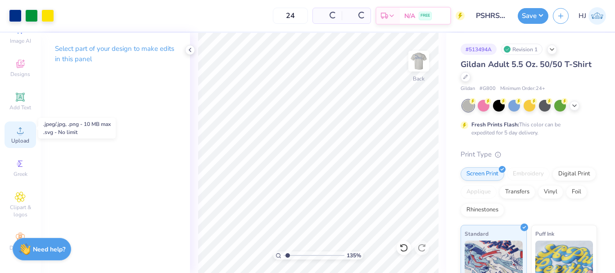
click at [18, 127] on icon at bounding box center [20, 130] width 6 height 6
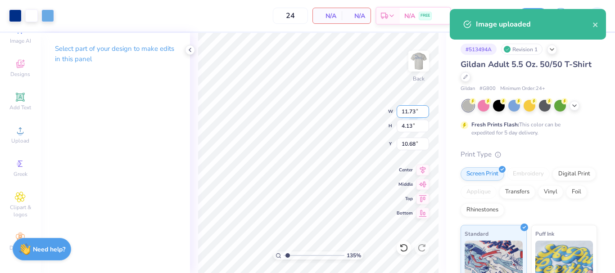
click at [406, 108] on input "11.73" at bounding box center [413, 111] width 32 height 13
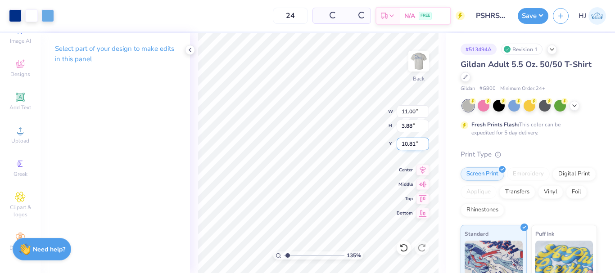
click at [413, 144] on input "10.81" at bounding box center [413, 144] width 32 height 13
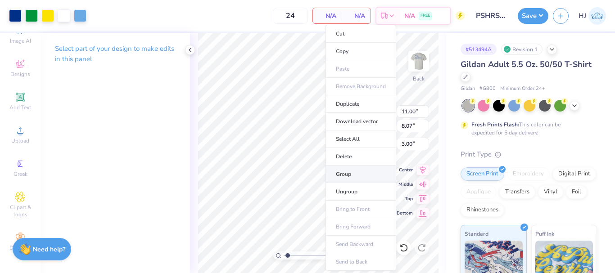
click at [352, 175] on li "Group" at bounding box center [360, 175] width 71 height 18
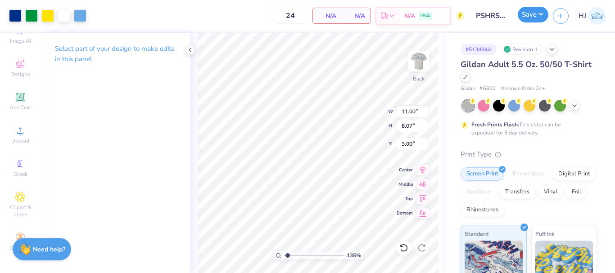
click at [535, 18] on button "Save" at bounding box center [533, 15] width 31 height 16
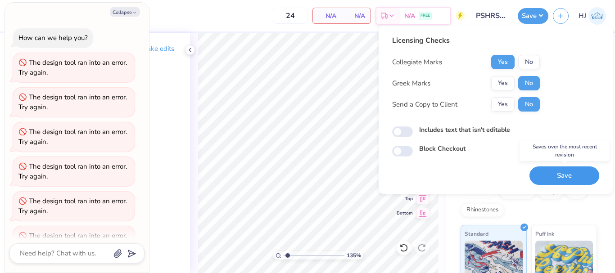
scroll to position [93, 0]
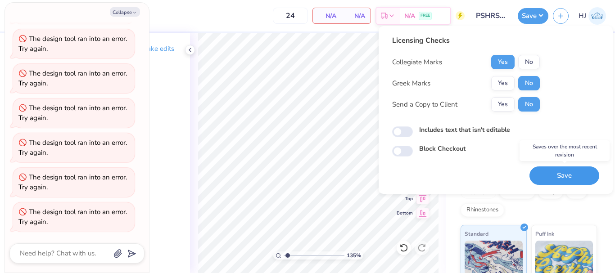
click at [572, 172] on button "Save" at bounding box center [564, 176] width 70 height 18
click at [551, 171] on div "Save" at bounding box center [564, 176] width 70 height 18
click at [545, 16] on button "Save" at bounding box center [533, 16] width 31 height 16
click at [212, 14] on div "24 N/A Per Item N/A Total Est. Delivery N/A FREE" at bounding box center [278, 16] width 374 height 32
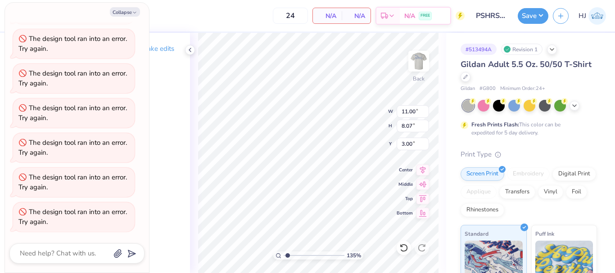
click at [542, 16] on button "Save" at bounding box center [533, 16] width 31 height 16
click at [540, 16] on button "Save" at bounding box center [533, 16] width 31 height 16
click at [539, 15] on button "Save" at bounding box center [533, 16] width 31 height 16
click at [537, 18] on button "Save" at bounding box center [533, 16] width 31 height 16
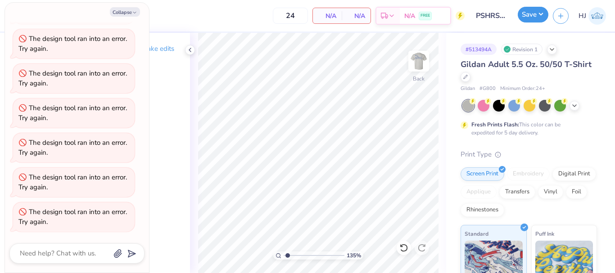
click at [541, 14] on button "Save" at bounding box center [533, 15] width 31 height 16
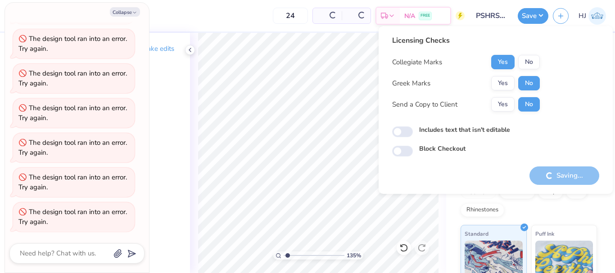
scroll to position [162, 0]
click at [134, 14] on icon "button" at bounding box center [134, 12] width 5 height 5
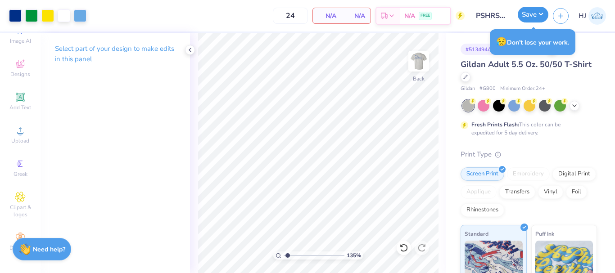
click at [543, 13] on button "Save" at bounding box center [533, 15] width 31 height 16
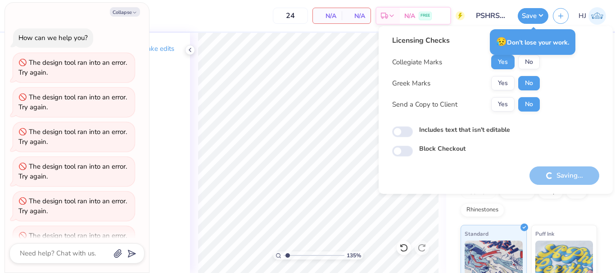
scroll to position [197, 0]
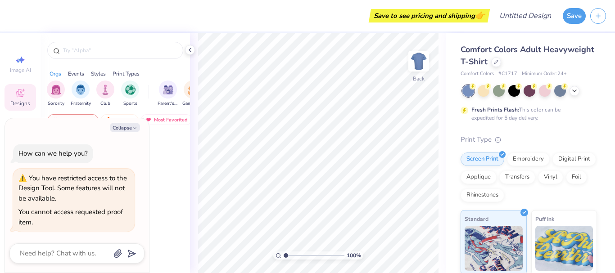
type textarea "x"
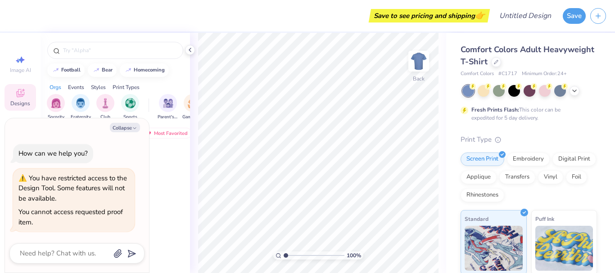
type textarea "x"
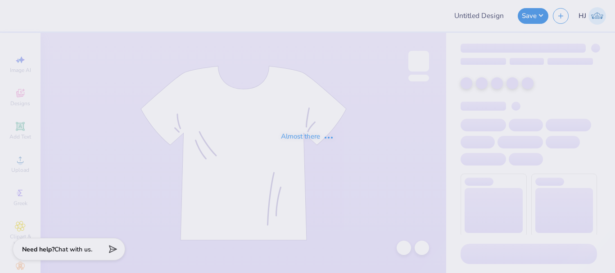
type input "PSHRS Fall Merch"
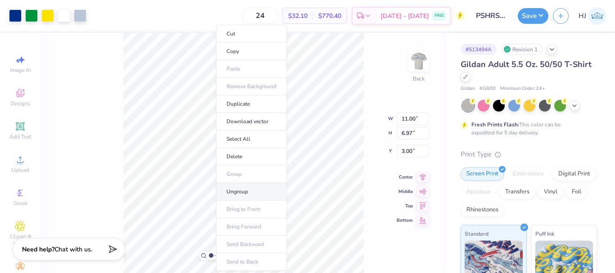
click at [238, 192] on li "Ungroup" at bounding box center [251, 192] width 71 height 18
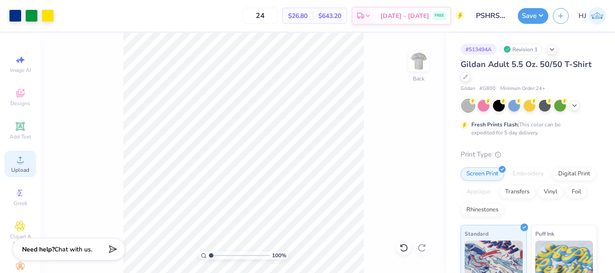
click at [22, 168] on span "Upload" at bounding box center [20, 170] width 18 height 7
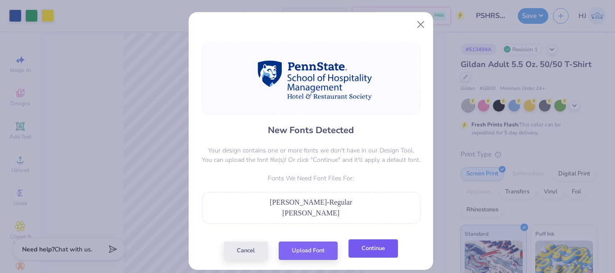
click at [374, 250] on button "Continue" at bounding box center [373, 248] width 50 height 18
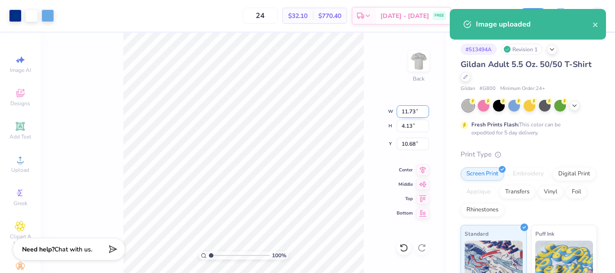
click at [410, 111] on input "11.73" at bounding box center [413, 111] width 32 height 13
type input "11.00"
type input "3.88"
click at [411, 149] on input "10.81" at bounding box center [413, 144] width 32 height 13
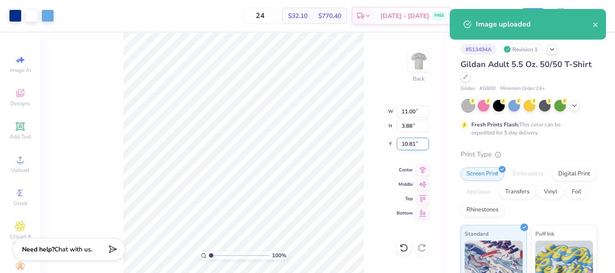
click at [411, 149] on input "10.81" at bounding box center [413, 144] width 32 height 13
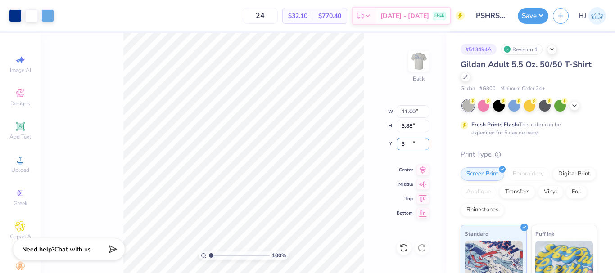
type input "3.00"
type input "1.56"
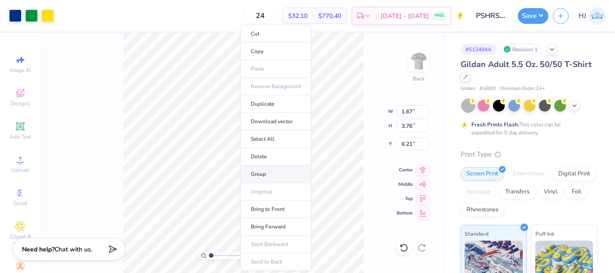
click at [258, 171] on li "Group" at bounding box center [275, 175] width 71 height 18
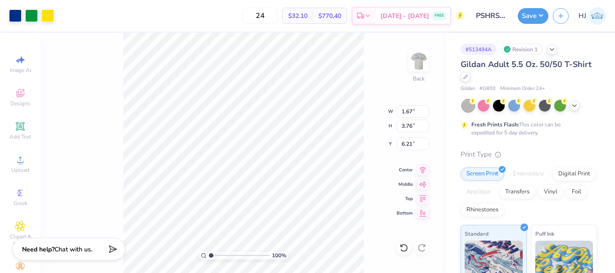
type input "11.00"
type input "8.41"
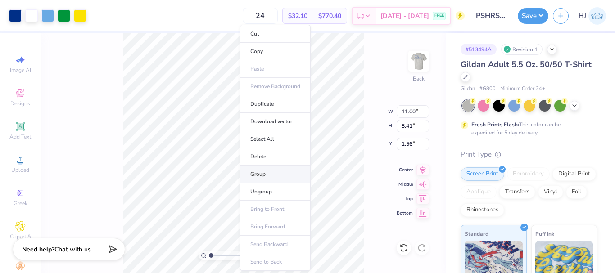
click at [264, 174] on li "Group" at bounding box center [275, 175] width 71 height 18
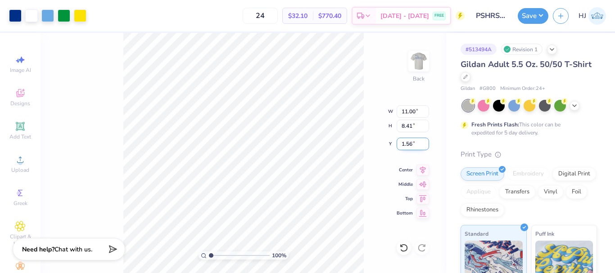
click at [412, 144] on input "1.56" at bounding box center [413, 144] width 32 height 13
click at [406, 144] on input "1.56" at bounding box center [413, 144] width 32 height 13
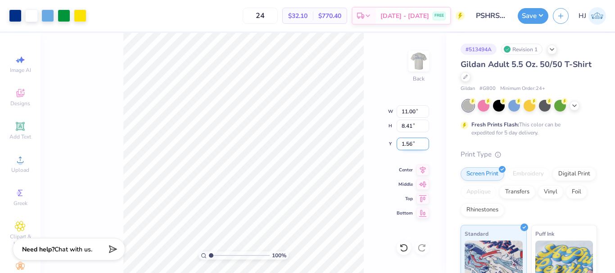
click at [406, 144] on input "1.56" at bounding box center [413, 144] width 32 height 13
type input "3.00"
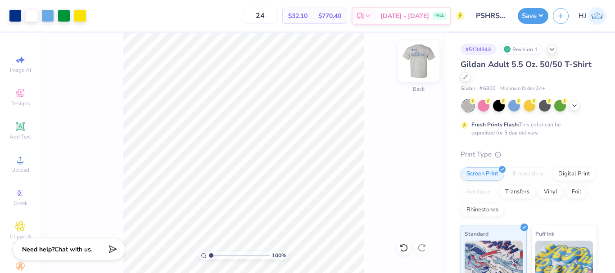
click at [423, 58] on img at bounding box center [419, 61] width 36 height 36
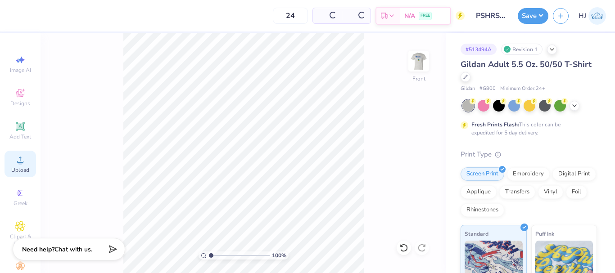
click at [18, 160] on icon at bounding box center [20, 159] width 11 height 11
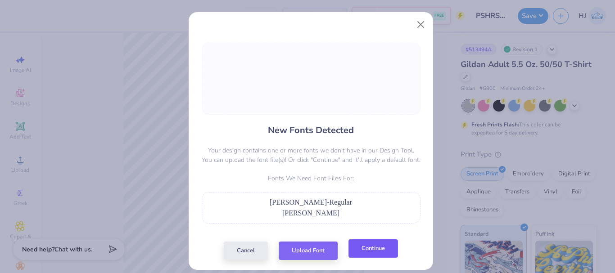
click at [373, 254] on button "Continue" at bounding box center [373, 248] width 50 height 18
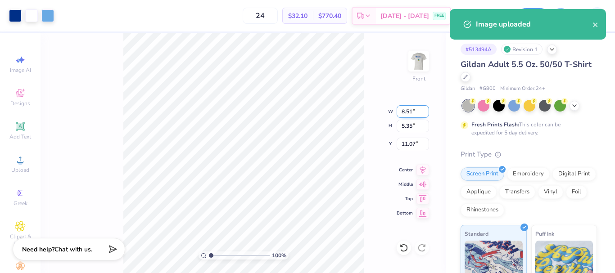
click at [410, 111] on input "8.51" at bounding box center [413, 111] width 32 height 13
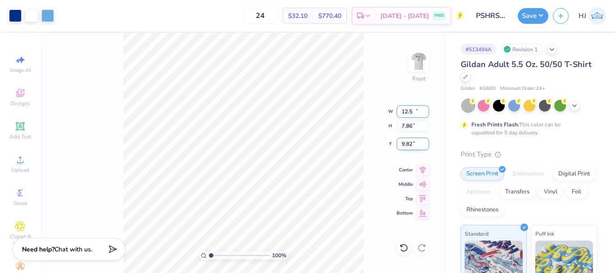
type input "12.50"
type input "7.86"
type input "9.82"
click at [413, 146] on input "9.82" at bounding box center [413, 144] width 32 height 13
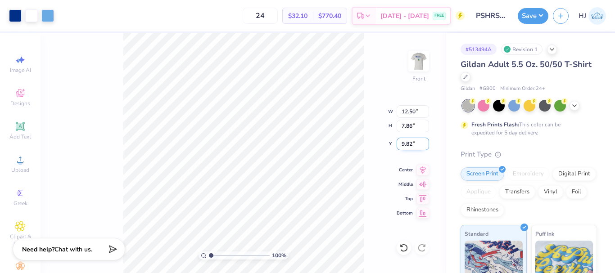
click at [413, 146] on input "9.82" at bounding box center [413, 144] width 32 height 13
type input "3.00"
click at [546, 11] on button "Save" at bounding box center [533, 15] width 31 height 16
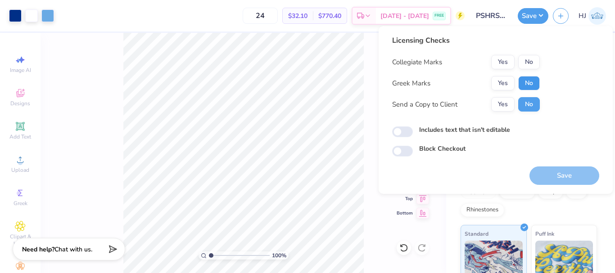
click at [528, 83] on button "No" at bounding box center [529, 83] width 22 height 14
click at [503, 63] on button "Yes" at bounding box center [502, 62] width 23 height 14
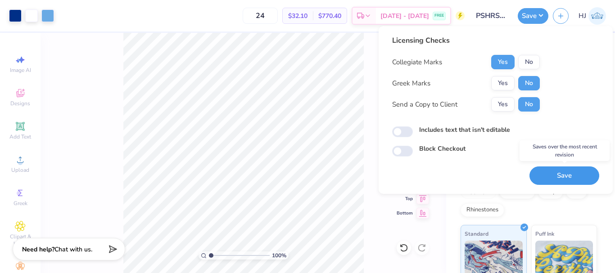
click at [556, 174] on button "Save" at bounding box center [564, 176] width 70 height 18
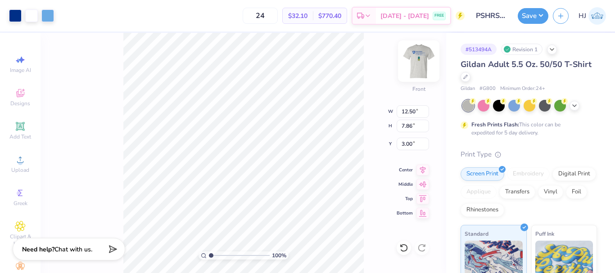
click at [422, 62] on img at bounding box center [419, 61] width 36 height 36
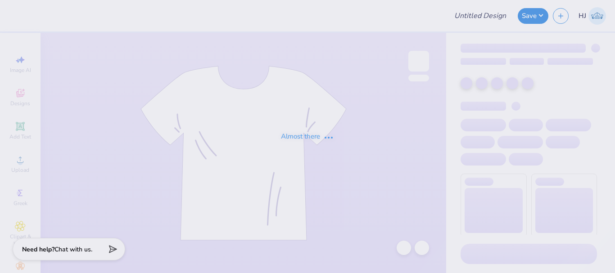
type input "PSHRS Fall Merch"
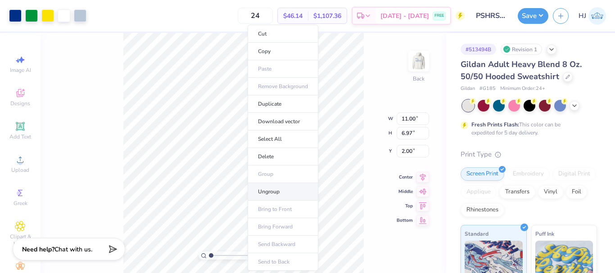
click at [275, 190] on li "Ungroup" at bounding box center [283, 192] width 71 height 18
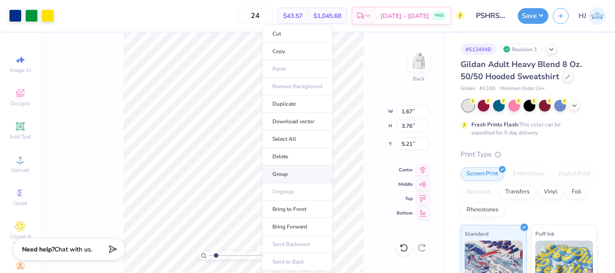
click at [287, 175] on li "Group" at bounding box center [297, 175] width 71 height 18
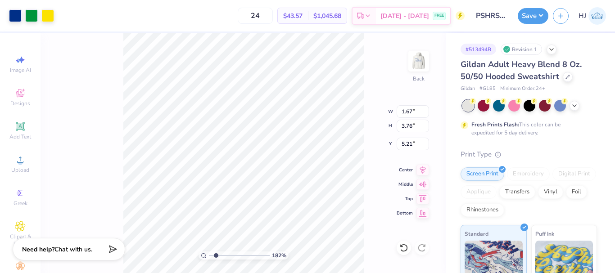
type input "1.82266588284093"
type input "4.91"
type input "4.25"
type input "4.72"
type input "1.82266588284093"
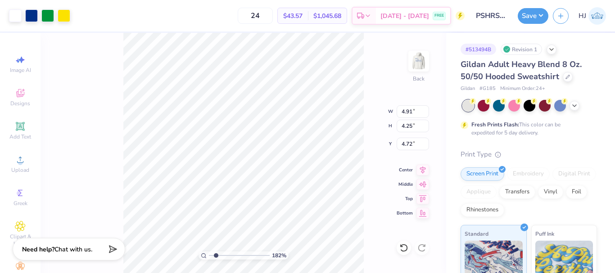
type input "0.04"
type input "0.09"
click at [364, 240] on div "122 % Back W 1.67 1.67 " H 3.76 3.76 " Y 5.21 5.21 " Center Middle Top Bottom" at bounding box center [244, 153] width 406 height 240
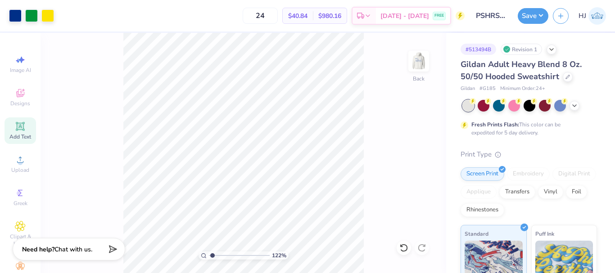
click at [21, 126] on icon at bounding box center [20, 126] width 11 height 11
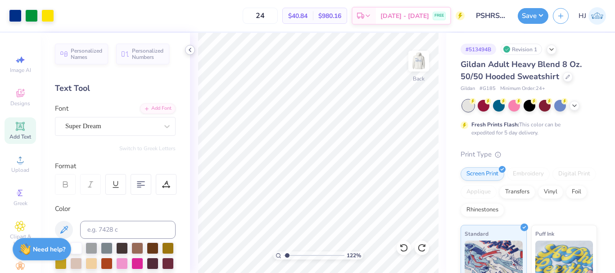
click at [192, 48] on icon at bounding box center [189, 49] width 7 height 7
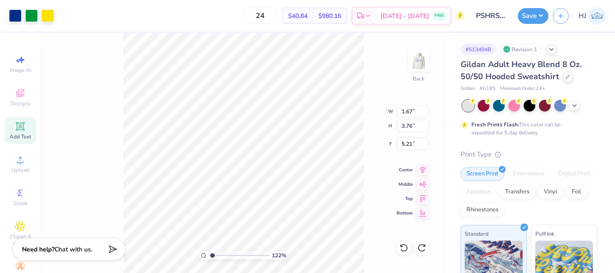
type input "1.22152498603932"
type input "7.25"
click at [17, 158] on icon at bounding box center [20, 160] width 6 height 6
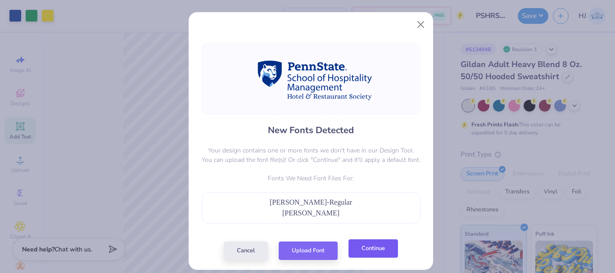
click at [361, 243] on button "Continue" at bounding box center [373, 248] width 50 height 18
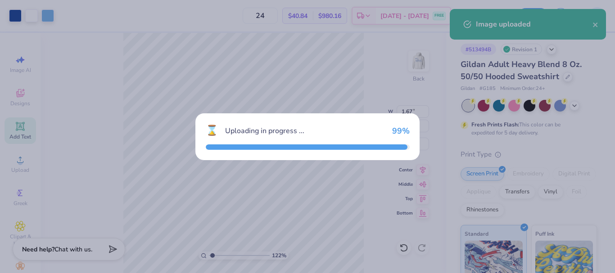
type input "1.22152498603932"
type input "13.49"
type input "4.75"
type input "4.87"
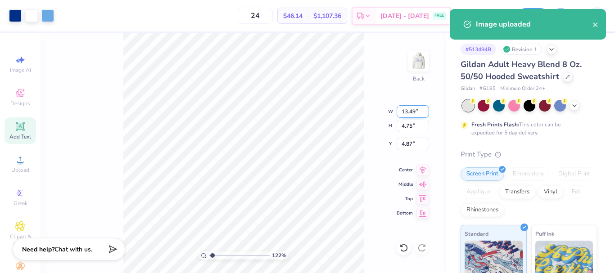
click at [407, 115] on input "13.49" at bounding box center [413, 111] width 32 height 13
type input "11"
type input "1.22152498603932"
type input "11.00"
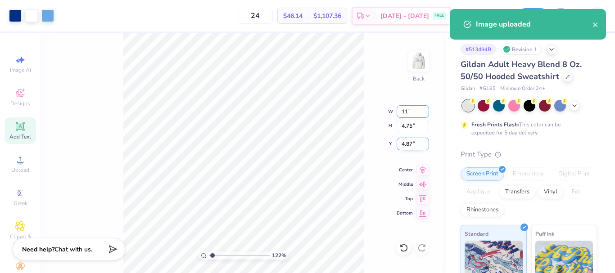
type input "3.88"
click at [410, 145] on input "5.31" at bounding box center [413, 144] width 32 height 13
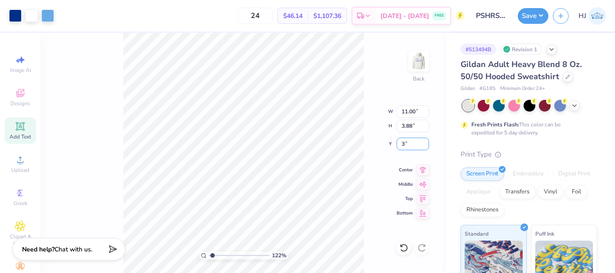
type input "3"
type input "1.22152498603932"
type input "3.00"
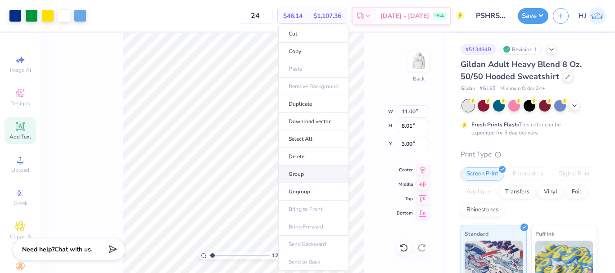
click at [304, 175] on li "Group" at bounding box center [313, 175] width 71 height 18
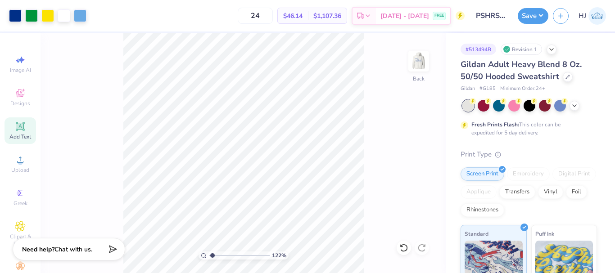
click at [416, 61] on img at bounding box center [419, 61] width 18 height 18
click at [365, 211] on div "122 % Front" at bounding box center [244, 153] width 406 height 240
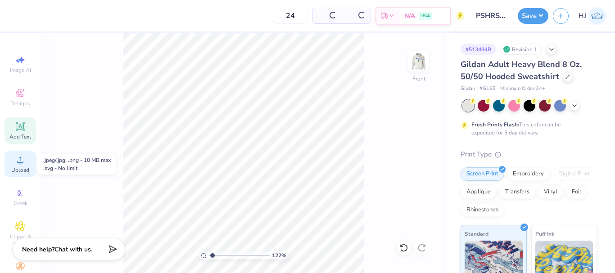
click at [18, 162] on icon at bounding box center [20, 160] width 6 height 6
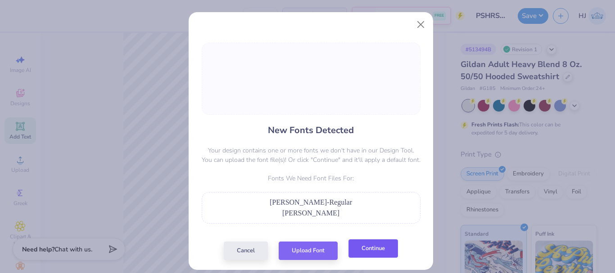
click at [376, 248] on button "Continue" at bounding box center [373, 248] width 50 height 18
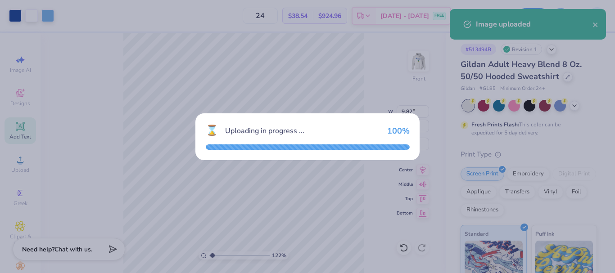
type input "1.22152498603932"
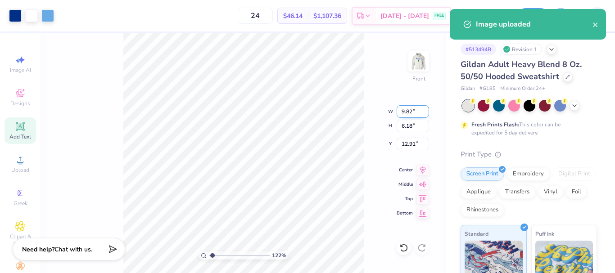
click at [413, 113] on input "9.82" at bounding box center [413, 111] width 32 height 13
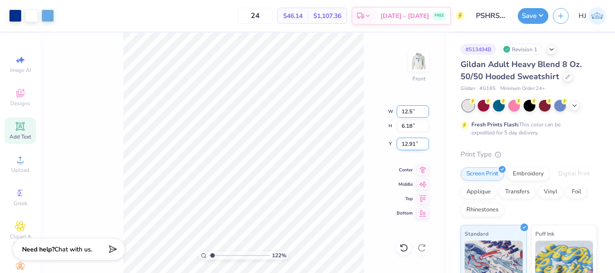
type input "12.5"
type input "1.22152498603932"
type input "12.50"
type input "7.86"
click at [416, 149] on input "12.07" at bounding box center [413, 144] width 32 height 13
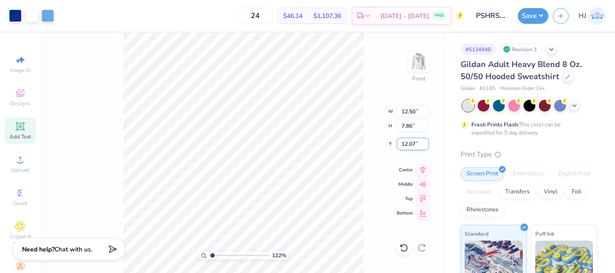
click at [416, 149] on input "12.07" at bounding box center [413, 144] width 32 height 13
type input "3"
type input "1.22152498603932"
type input "6.00"
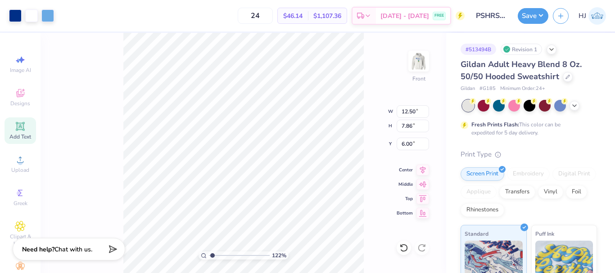
click at [549, 17] on div "Save HJ" at bounding box center [566, 16] width 97 height 32
click at [543, 17] on button "Save" at bounding box center [533, 15] width 31 height 16
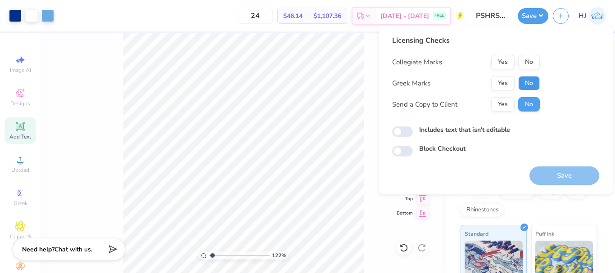
click at [526, 83] on button "No" at bounding box center [529, 83] width 22 height 14
click at [500, 65] on button "Yes" at bounding box center [502, 62] width 23 height 14
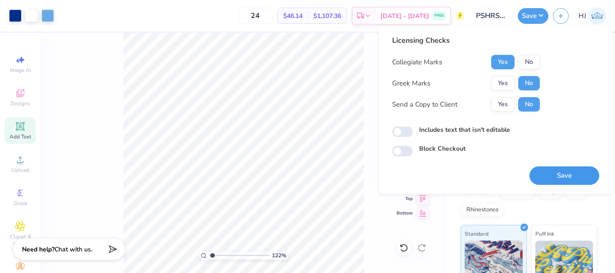
click at [550, 176] on button "Save" at bounding box center [564, 176] width 70 height 18
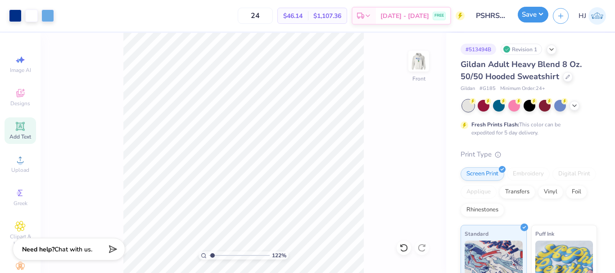
click at [541, 17] on button "Save" at bounding box center [533, 15] width 31 height 16
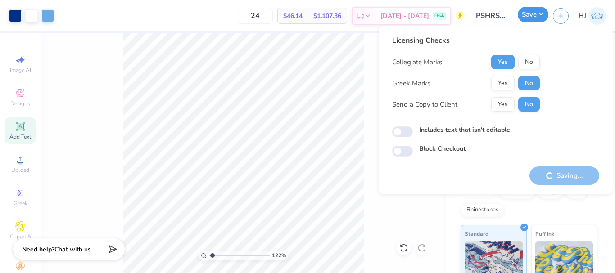
click at [541, 17] on button "Save" at bounding box center [533, 15] width 31 height 16
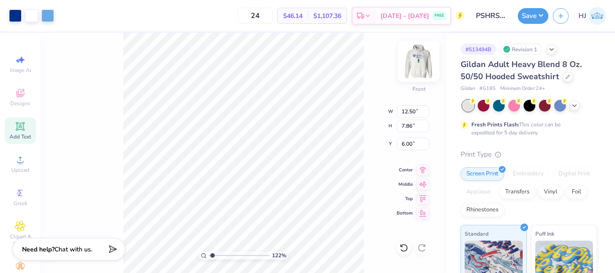
click at [419, 60] on img at bounding box center [419, 61] width 36 height 36
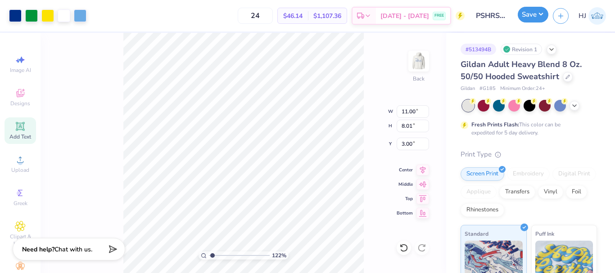
click at [538, 14] on button "Save" at bounding box center [533, 15] width 31 height 16
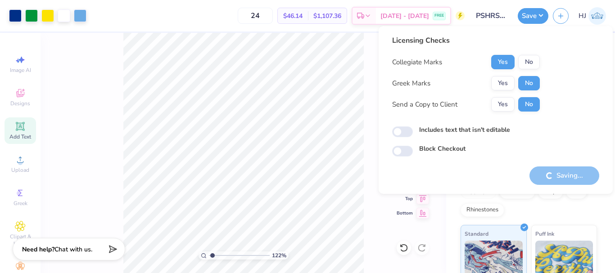
type input "1.22152498603932"
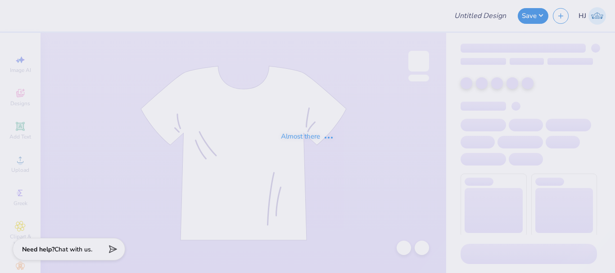
type input "alpha phi yellow set"
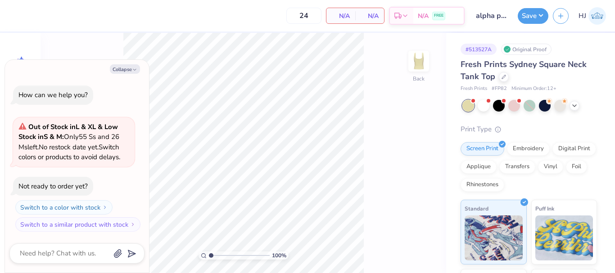
type textarea "x"
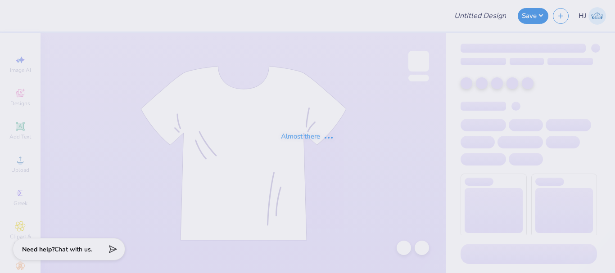
type input "parent's weekend 4"
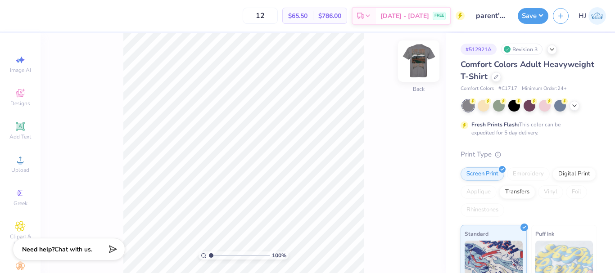
click at [413, 57] on img at bounding box center [419, 61] width 36 height 36
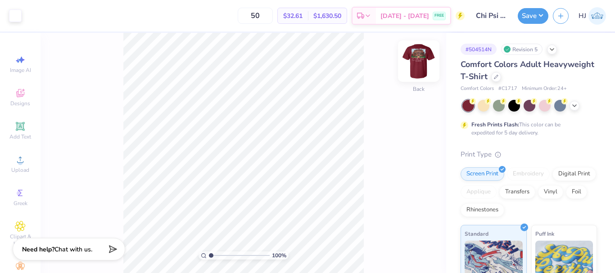
click at [422, 62] on img at bounding box center [419, 61] width 36 height 36
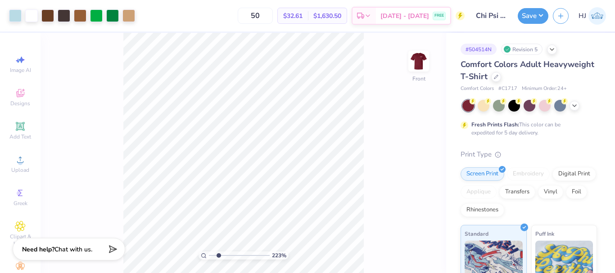
type input "2.01445811466782"
click at [421, 63] on img at bounding box center [419, 61] width 36 height 36
click at [417, 68] on img at bounding box center [419, 61] width 18 height 18
click at [93, 17] on div at bounding box center [96, 15] width 13 height 13
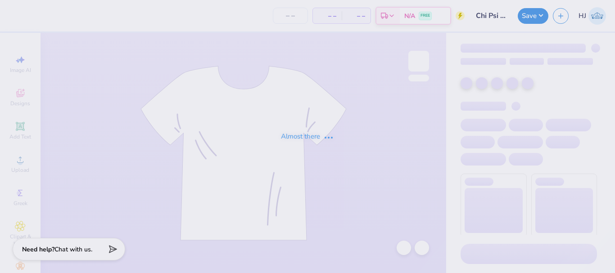
type input "Chi Psi Fall Rush"
type input "50"
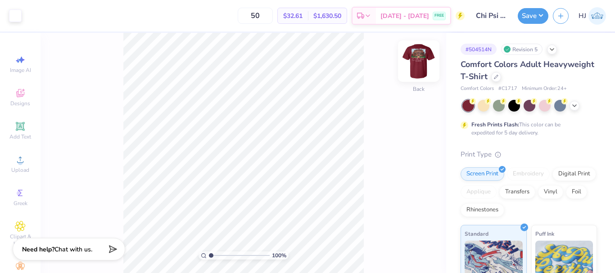
click at [414, 65] on img at bounding box center [419, 61] width 36 height 36
click at [421, 64] on img at bounding box center [419, 61] width 36 height 36
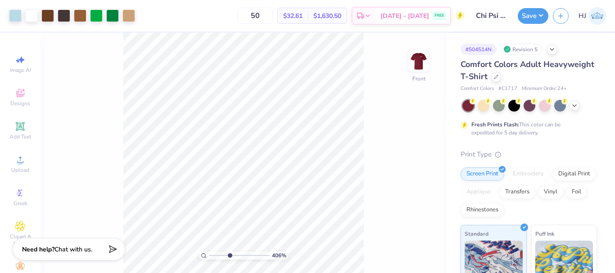
type input "6.05509823375817"
click at [80, 18] on div at bounding box center [80, 15] width 13 height 13
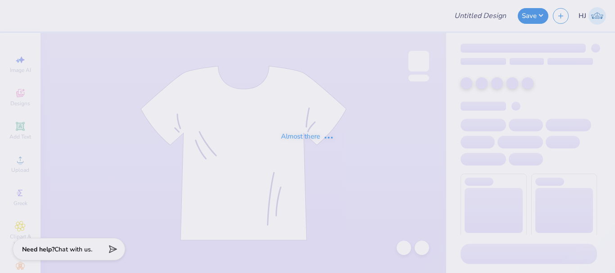
type input "Pi Kappa Fall Rush"
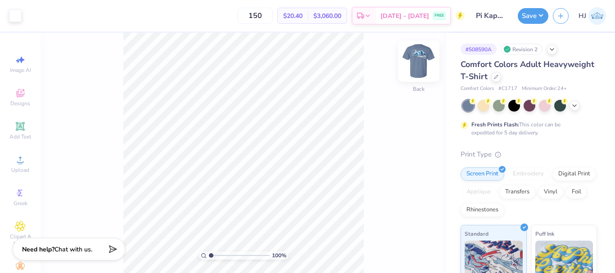
click at [414, 59] on img at bounding box center [419, 61] width 36 height 36
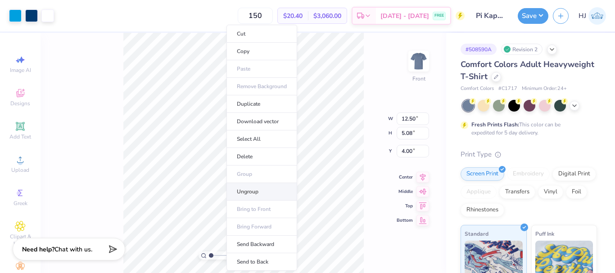
click at [258, 193] on li "Ungroup" at bounding box center [261, 192] width 71 height 18
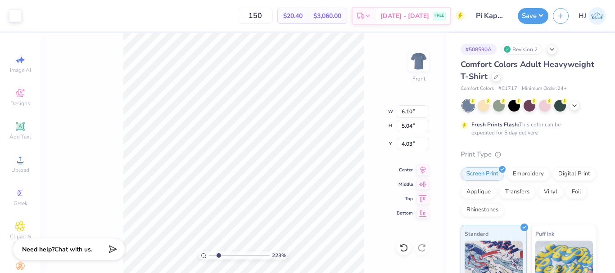
type input "2.22643191709162"
type input "1.41"
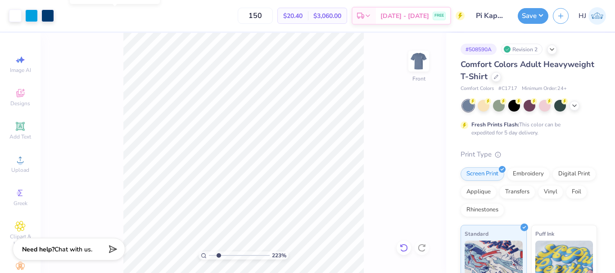
click at [404, 250] on icon at bounding box center [403, 248] width 9 height 9
type input "1.22152498603932"
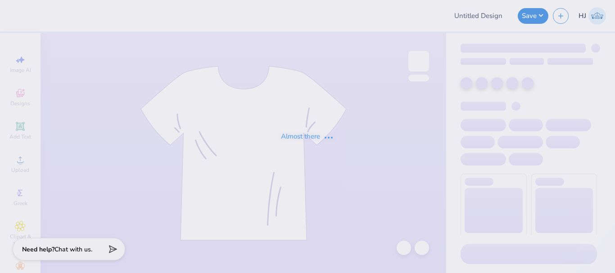
type input "[PERSON_NAME] : [GEOGRAPHIC_DATA]"
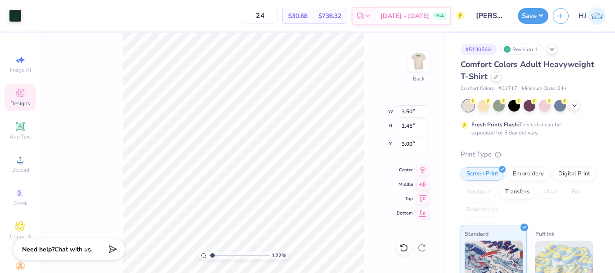
type input "1.22152498603932"
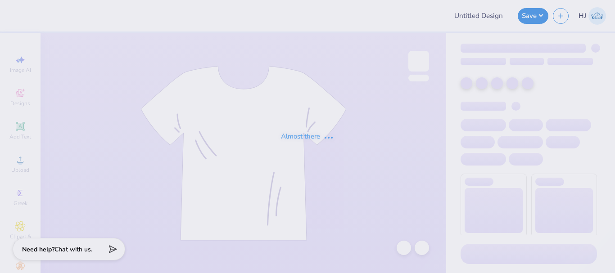
type input "[PERSON_NAME] : [GEOGRAPHIC_DATA]"
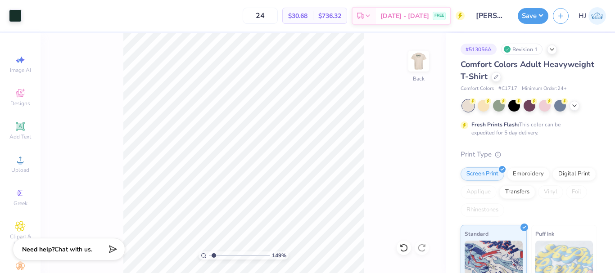
drag, startPoint x: 422, startPoint y: 59, endPoint x: 513, endPoint y: 76, distance: 92.9
click at [422, 59] on img at bounding box center [419, 61] width 18 height 18
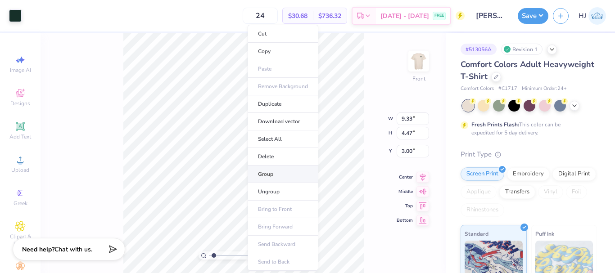
click at [274, 174] on li "Group" at bounding box center [283, 175] width 71 height 18
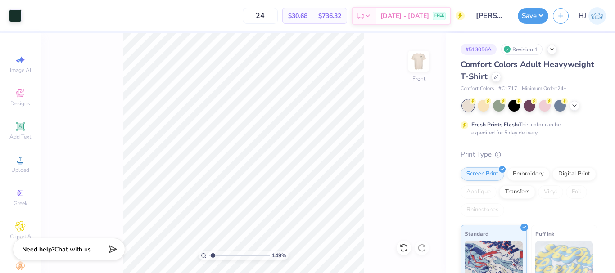
type input "1"
click at [410, 142] on input "3.87" at bounding box center [413, 144] width 32 height 13
type input "4.00"
type input "1.49212329151837"
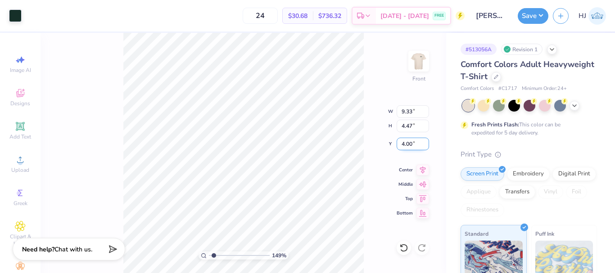
click at [406, 140] on input "4.00" at bounding box center [413, 144] width 32 height 13
type input "5"
type input "1.49212329151837"
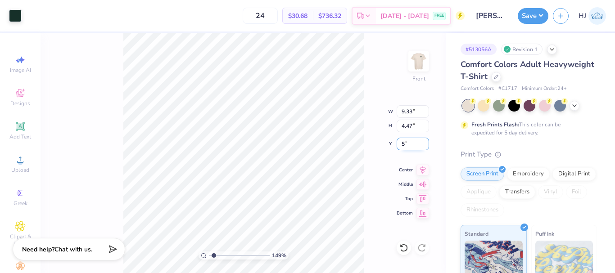
type input "5.00"
type input "1"
type input "4.00"
type input "3.00"
click at [415, 62] on img at bounding box center [419, 61] width 36 height 36
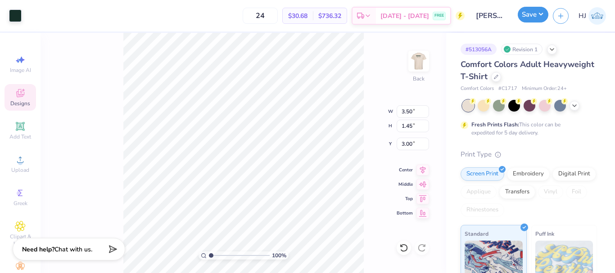
click at [536, 14] on button "Save" at bounding box center [533, 15] width 31 height 16
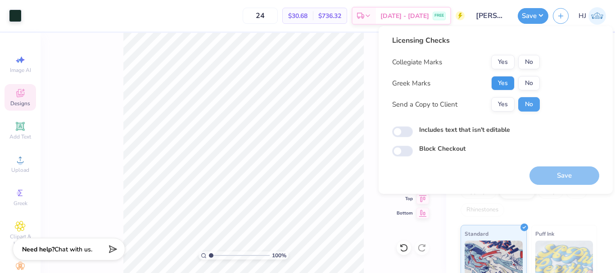
click at [499, 81] on button "Yes" at bounding box center [502, 83] width 23 height 14
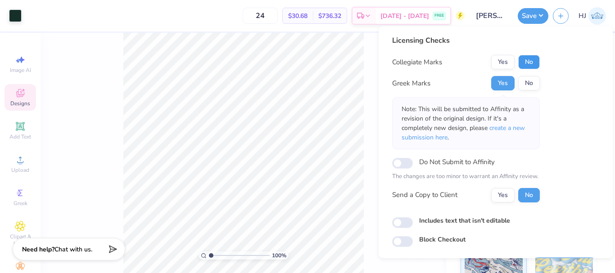
click at [534, 63] on button "No" at bounding box center [529, 62] width 22 height 14
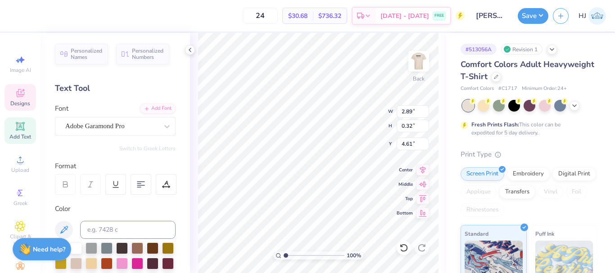
click at [347, 124] on div "100 % Back W 2.89 2.89 " H 0.32 0.32 " Y 4.61 4.61 " Center Middle Top Bottom" at bounding box center [318, 153] width 256 height 240
type input "2.71964221644285"
type input "3.50"
type input "1.45"
type input "3.00"
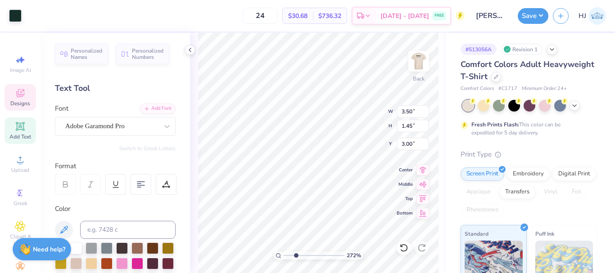
type input "2.71964221644285"
type input "2.89"
type input "0.32"
type input "4.61"
type input "2.71964221644285"
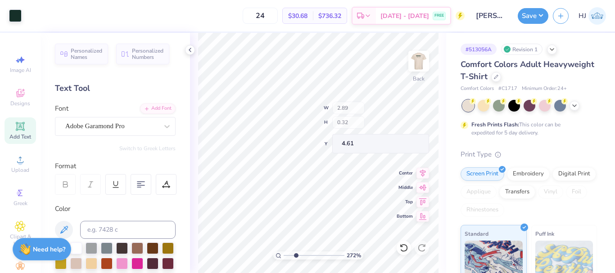
type input "4.00"
type input "1.94"
type input "3.00"
click at [420, 66] on img at bounding box center [419, 61] width 36 height 36
type input "1.64913377760655"
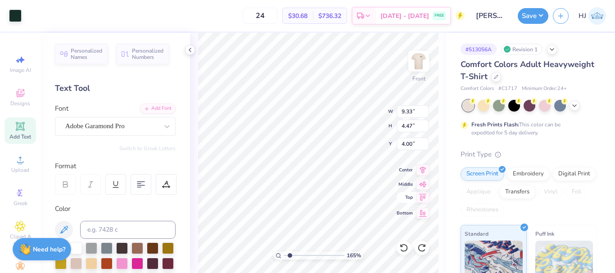
type input "5.62"
type input "1.64913377760655"
type input "4.00"
click at [427, 58] on img at bounding box center [419, 61] width 36 height 36
type input "2.22643191709162"
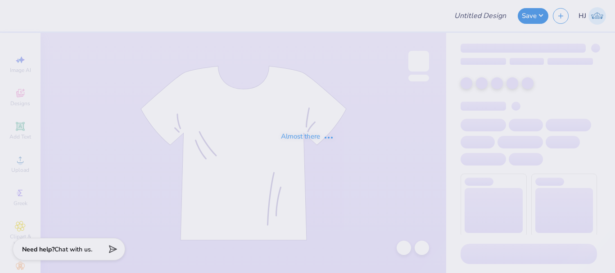
type input "[PERSON_NAME] : [GEOGRAPHIC_DATA]"
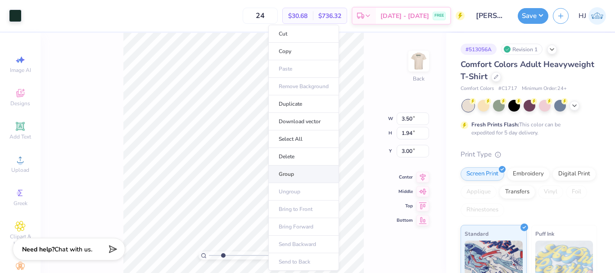
click at [294, 175] on li "Group" at bounding box center [303, 175] width 71 height 18
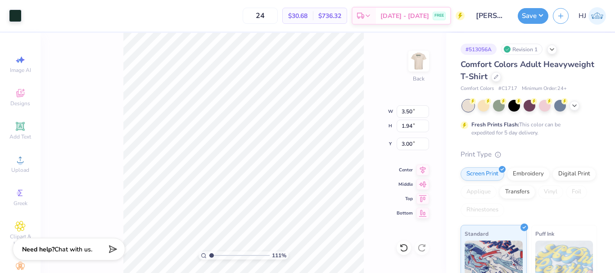
type input "1"
click at [418, 63] on img at bounding box center [419, 61] width 36 height 36
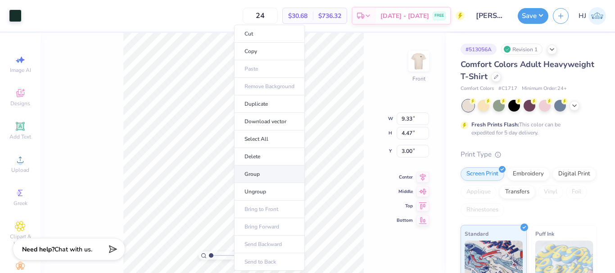
click at [252, 175] on li "Group" at bounding box center [269, 175] width 71 height 18
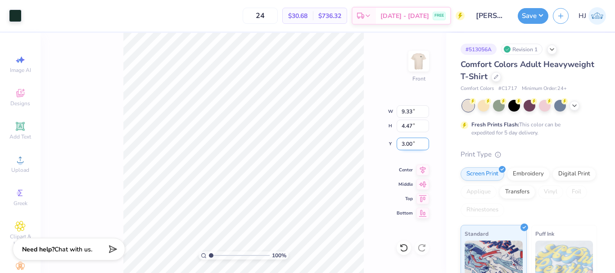
click at [405, 146] on input "3.00" at bounding box center [413, 144] width 32 height 13
type input "4.00"
click at [414, 143] on input "3.94" at bounding box center [413, 144] width 32 height 13
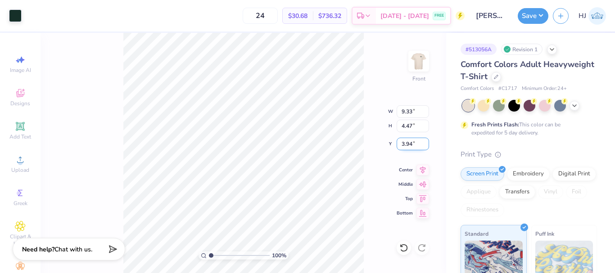
click at [414, 143] on input "3.94" at bounding box center [413, 144] width 32 height 13
type input "4.00"
click at [410, 113] on input "9.33" at bounding box center [413, 111] width 32 height 13
type input "10.00"
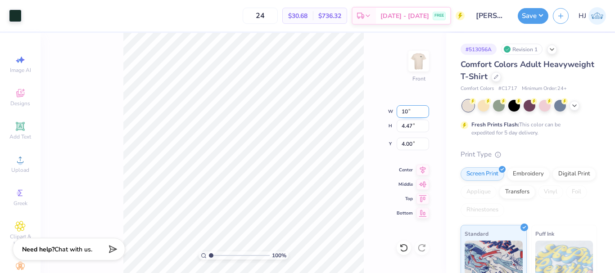
type input "4.79"
click at [405, 140] on input "3.84" at bounding box center [413, 144] width 32 height 13
type input "4.00"
click at [423, 57] on img at bounding box center [419, 61] width 36 height 36
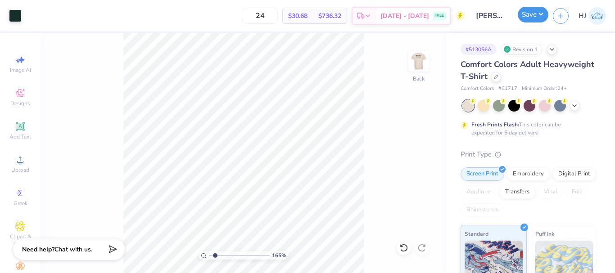
click at [542, 16] on button "Save" at bounding box center [533, 15] width 31 height 16
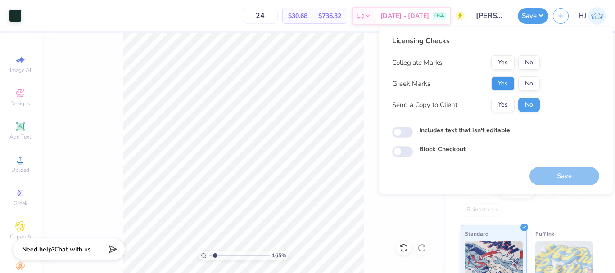
click at [510, 81] on button "Yes" at bounding box center [502, 84] width 23 height 14
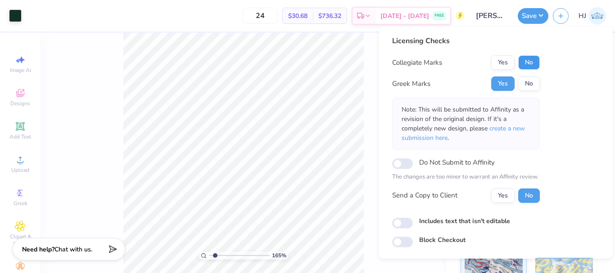
click at [529, 60] on button "No" at bounding box center [529, 62] width 22 height 14
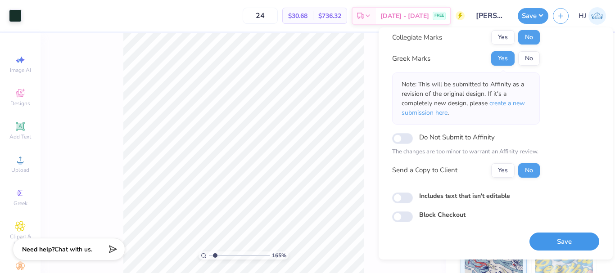
click at [554, 243] on button "Save" at bounding box center [564, 242] width 70 height 18
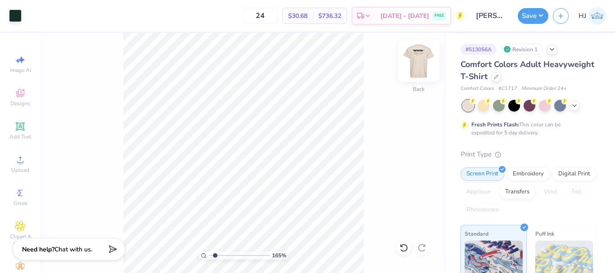
click at [424, 63] on img at bounding box center [419, 61] width 36 height 36
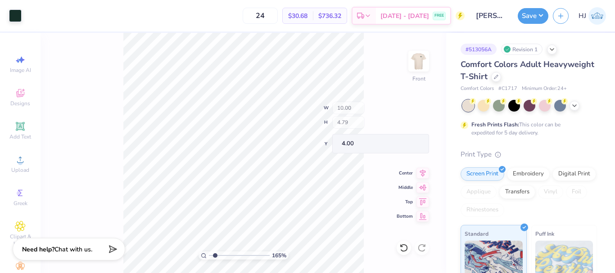
type input "1.64913377760655"
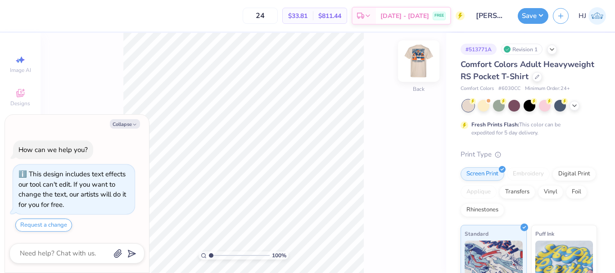
click at [419, 69] on img at bounding box center [419, 61] width 36 height 36
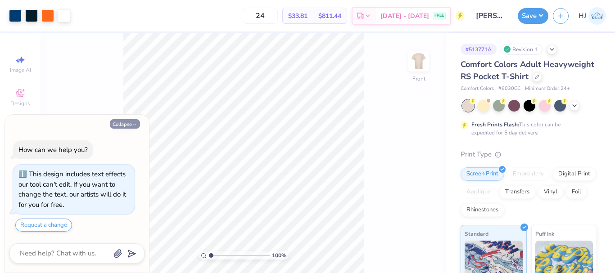
click at [118, 126] on button "Collapse" at bounding box center [125, 123] width 30 height 9
type textarea "x"
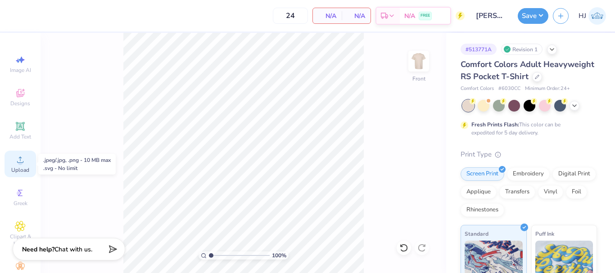
click at [19, 160] on icon at bounding box center [20, 159] width 11 height 11
click at [18, 162] on circle at bounding box center [20, 162] width 5 height 5
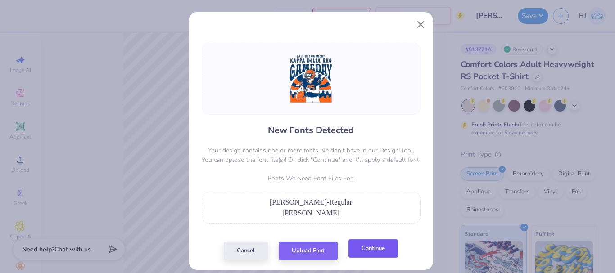
click at [357, 255] on button "Continue" at bounding box center [373, 248] width 50 height 18
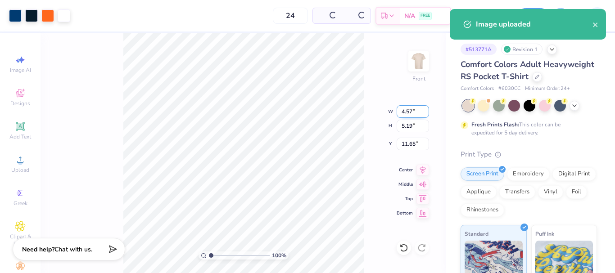
click at [410, 107] on input "4.57" at bounding box center [413, 111] width 32 height 13
type input "11.00"
type input "12.51"
click at [413, 144] on input "7.99" at bounding box center [413, 144] width 32 height 13
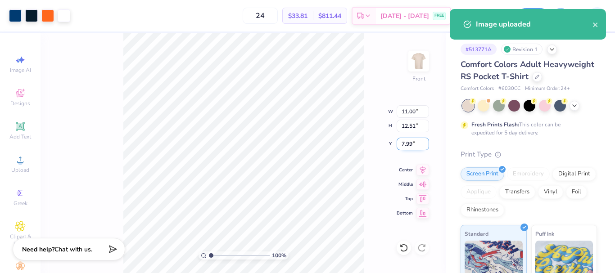
click at [413, 144] on input "7.99" at bounding box center [413, 144] width 32 height 13
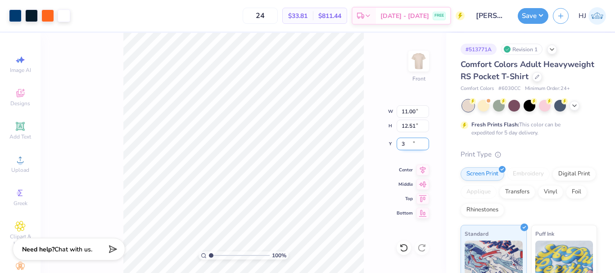
type input "3.00"
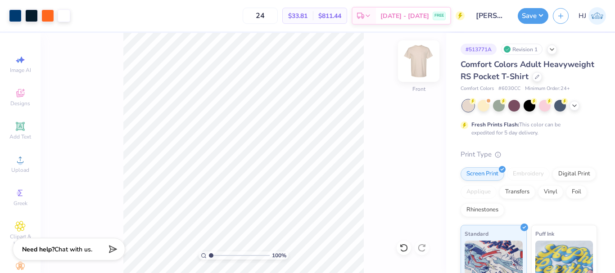
click at [414, 72] on img at bounding box center [419, 61] width 36 height 36
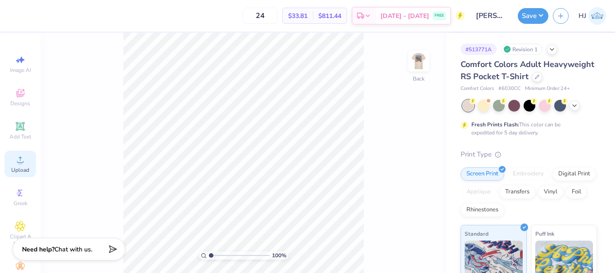
click at [20, 157] on icon at bounding box center [20, 159] width 11 height 11
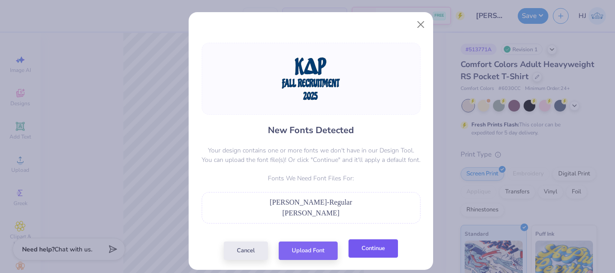
click at [366, 252] on button "Continue" at bounding box center [373, 248] width 50 height 18
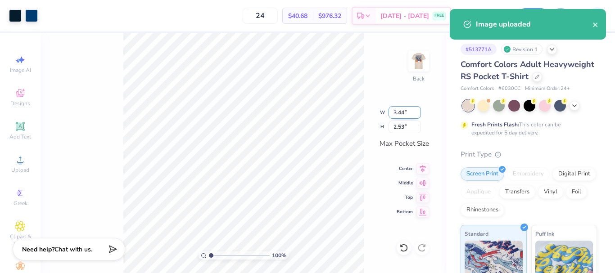
click at [400, 112] on input "3.44" at bounding box center [404, 112] width 32 height 13
type input "3.50"
type input "2.58"
click at [402, 127] on input "2.58" at bounding box center [404, 127] width 32 height 13
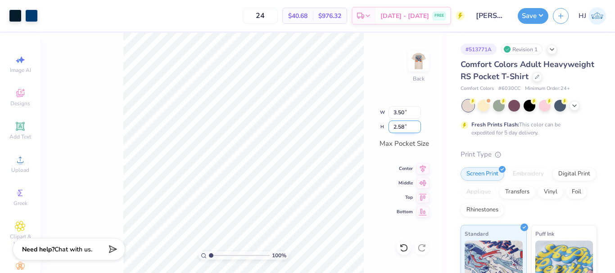
click at [402, 127] on input "2.58" at bounding box center [404, 127] width 32 height 13
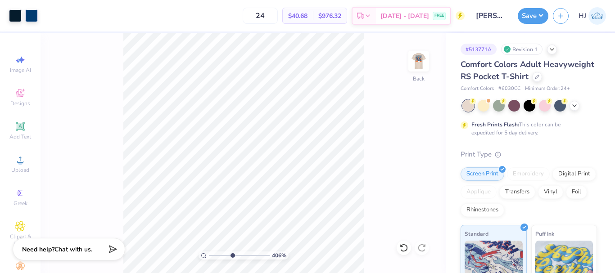
type input "4.95699908144428"
click at [407, 113] on input "3.50" at bounding box center [404, 112] width 32 height 13
type input "3.00"
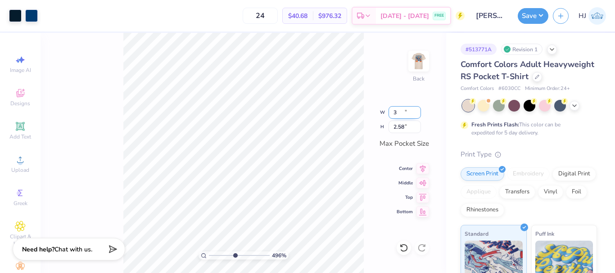
type input "2.21"
type input "3.6716840780171"
click at [409, 111] on input "3.00" at bounding box center [404, 112] width 32 height 13
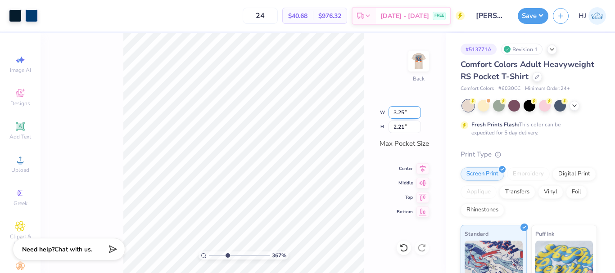
type input "3.25"
type input "3.6716840780171"
type input "2.39"
click at [402, 125] on input "2.39" at bounding box center [404, 127] width 32 height 13
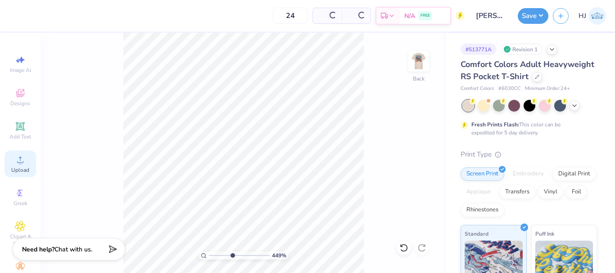
click at [19, 165] on icon at bounding box center [20, 159] width 11 height 11
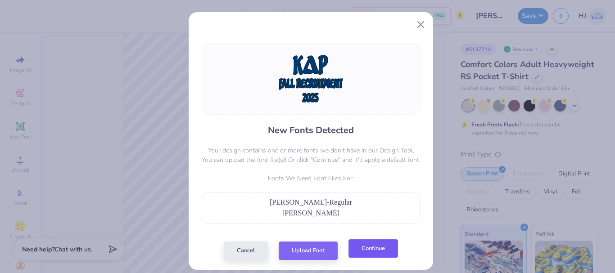
click at [373, 252] on button "Continue" at bounding box center [373, 248] width 50 height 18
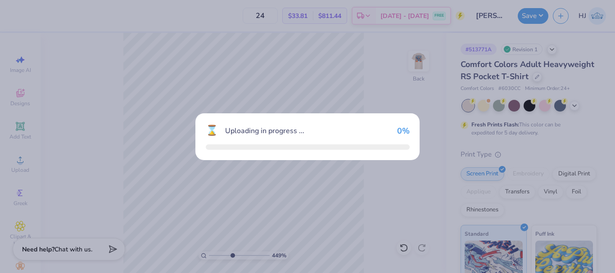
type input "4.49149148610075"
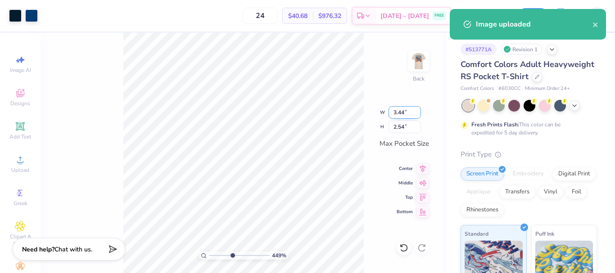
click at [397, 108] on input "3.44" at bounding box center [404, 112] width 32 height 13
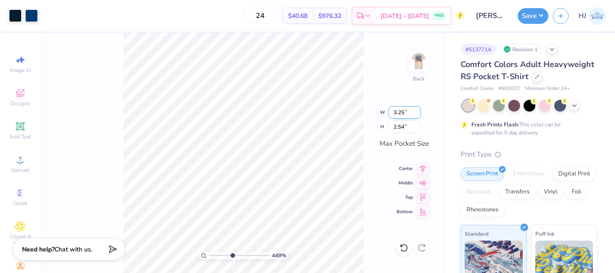
type input "3.25"
type input "4.49149148610075"
type input "2.40"
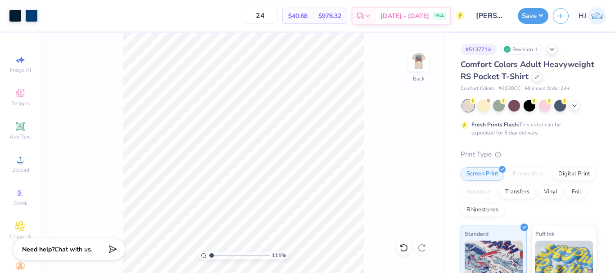
click at [365, 81] on div "111 % Back" at bounding box center [244, 153] width 406 height 240
click at [415, 60] on img at bounding box center [419, 61] width 36 height 36
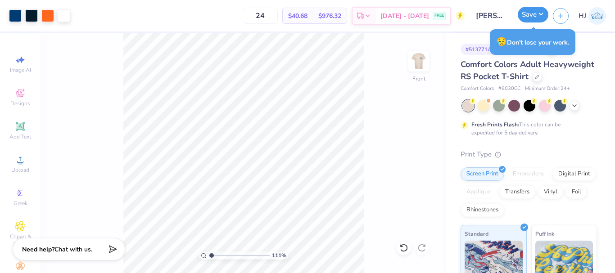
click at [540, 15] on button "Save" at bounding box center [533, 15] width 31 height 16
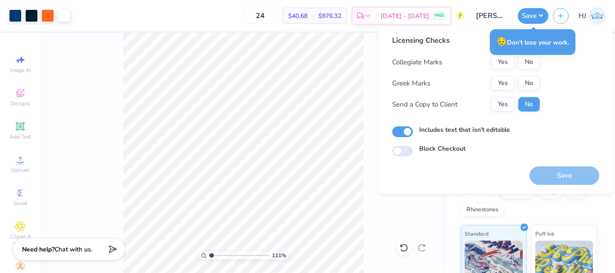
click at [515, 89] on div "Yes No" at bounding box center [515, 83] width 49 height 14
click at [505, 80] on button "Yes" at bounding box center [502, 83] width 23 height 14
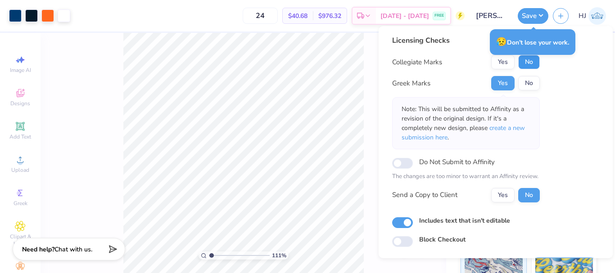
click at [537, 61] on button "No" at bounding box center [529, 62] width 22 height 14
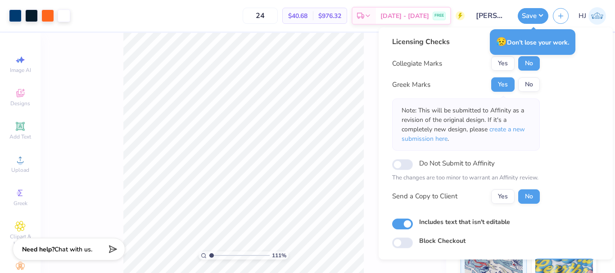
scroll to position [26, 0]
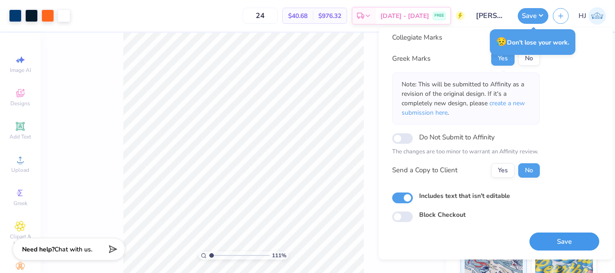
click at [554, 243] on button "Save" at bounding box center [564, 242] width 70 height 18
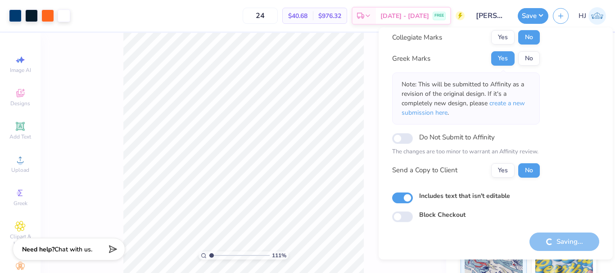
type input "1.10522621487156"
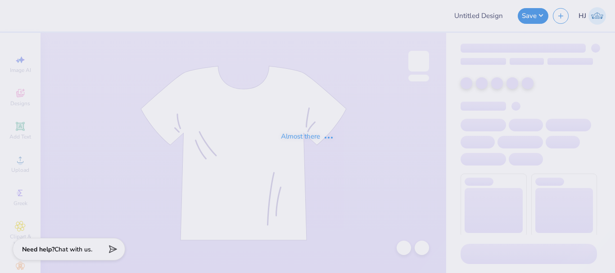
type input "zeta parents crewneck"
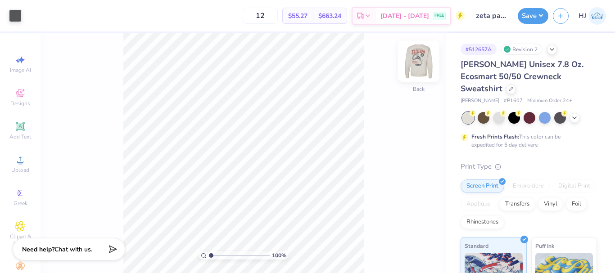
click at [419, 63] on img at bounding box center [419, 61] width 36 height 36
click at [364, 208] on div "100 % Front" at bounding box center [244, 153] width 406 height 240
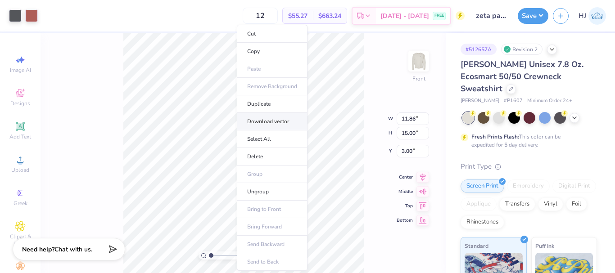
click at [268, 120] on li "Download vector" at bounding box center [272, 122] width 71 height 18
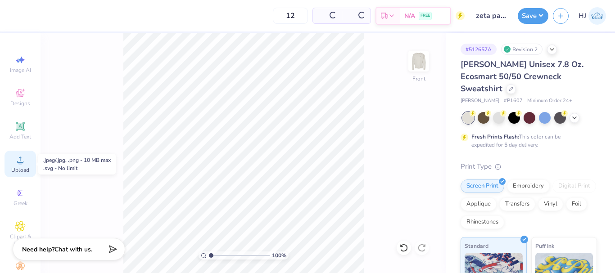
click at [18, 165] on div "Upload" at bounding box center [21, 164] width 32 height 27
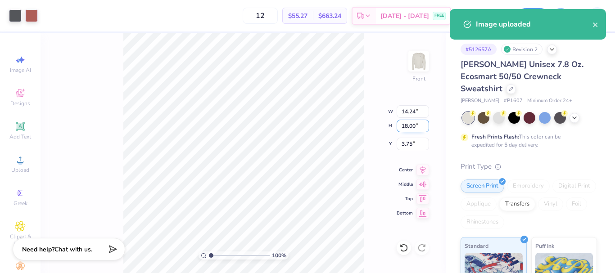
click at [412, 125] on input "18.00" at bounding box center [413, 126] width 32 height 13
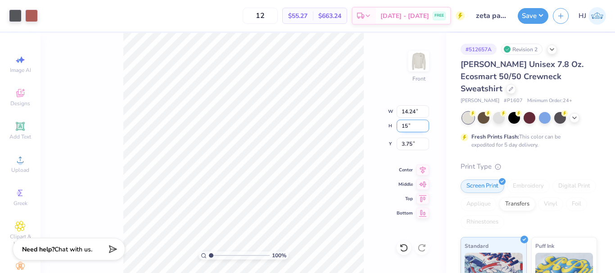
type input "15"
type input "11.86"
type input "15.00"
click at [414, 138] on input "5.25" at bounding box center [413, 144] width 32 height 13
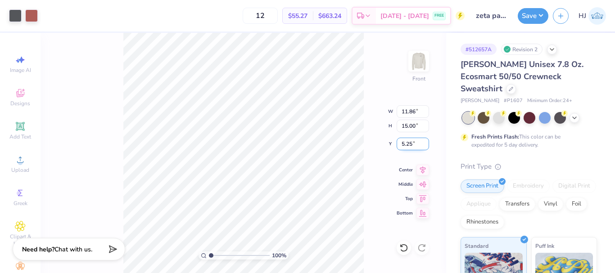
click at [414, 138] on input "5.25" at bounding box center [413, 144] width 32 height 13
type input "3.00"
click at [375, 212] on div "100 % Front" at bounding box center [244, 153] width 406 height 240
click at [419, 65] on img at bounding box center [419, 61] width 36 height 36
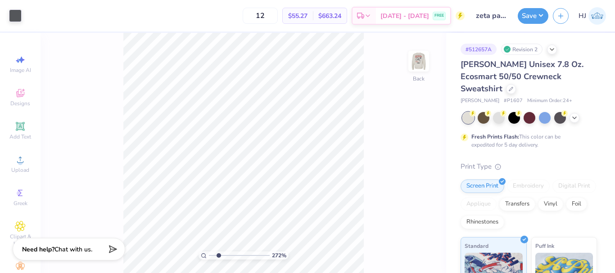
type input "2.01445811466782"
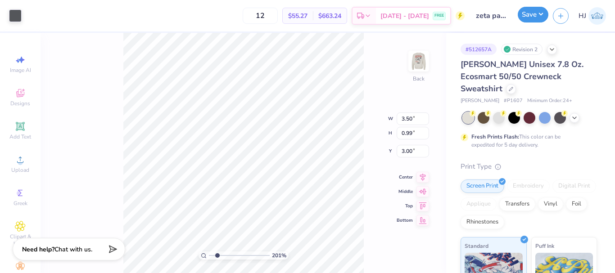
click at [542, 12] on button "Save" at bounding box center [533, 15] width 31 height 16
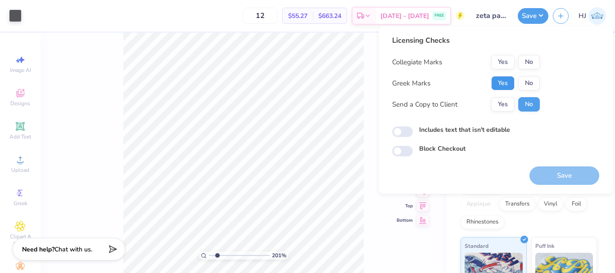
click at [506, 85] on button "Yes" at bounding box center [502, 83] width 23 height 14
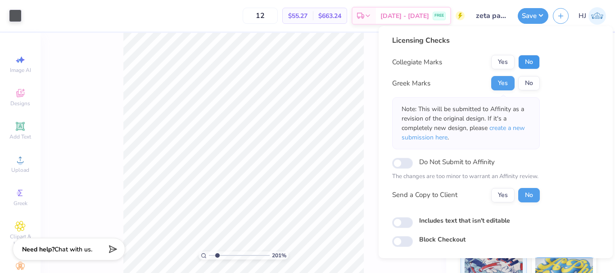
click at [535, 64] on button "No" at bounding box center [529, 62] width 22 height 14
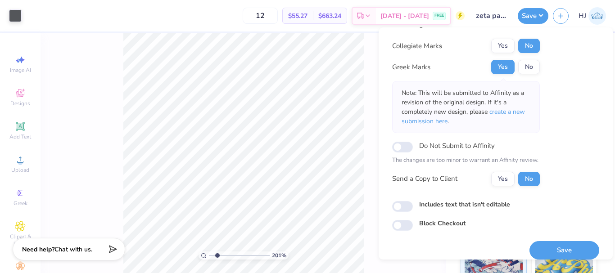
scroll to position [26, 0]
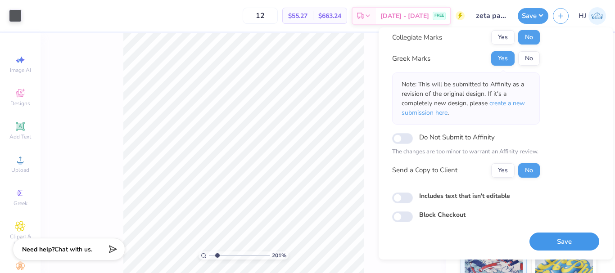
click at [575, 239] on button "Save" at bounding box center [564, 242] width 70 height 18
